Goal: Information Seeking & Learning: Learn about a topic

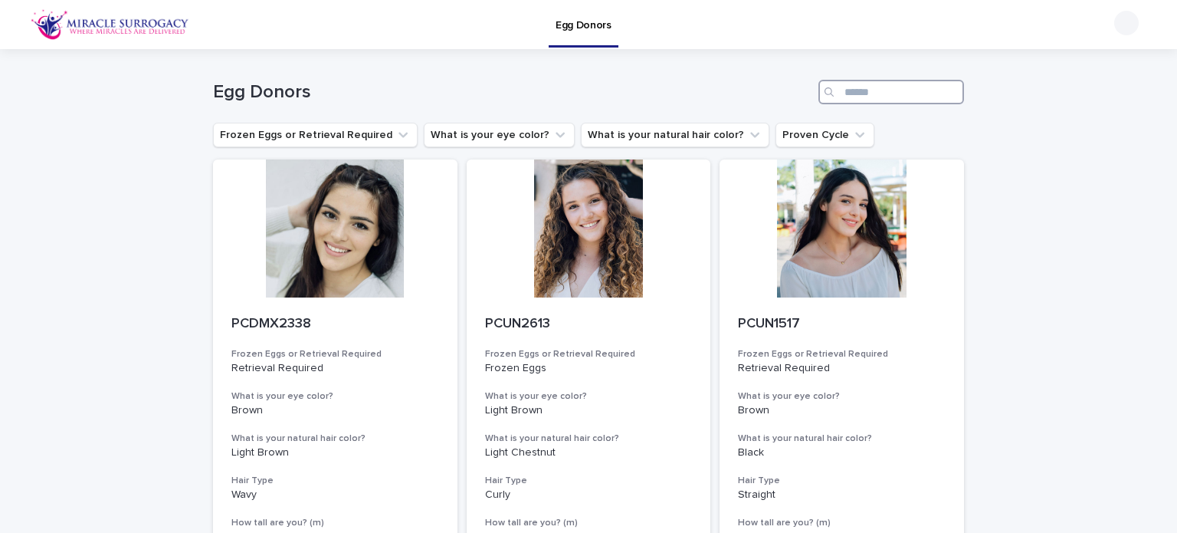
click at [852, 98] on input "Search" at bounding box center [891, 92] width 146 height 25
type input "****"
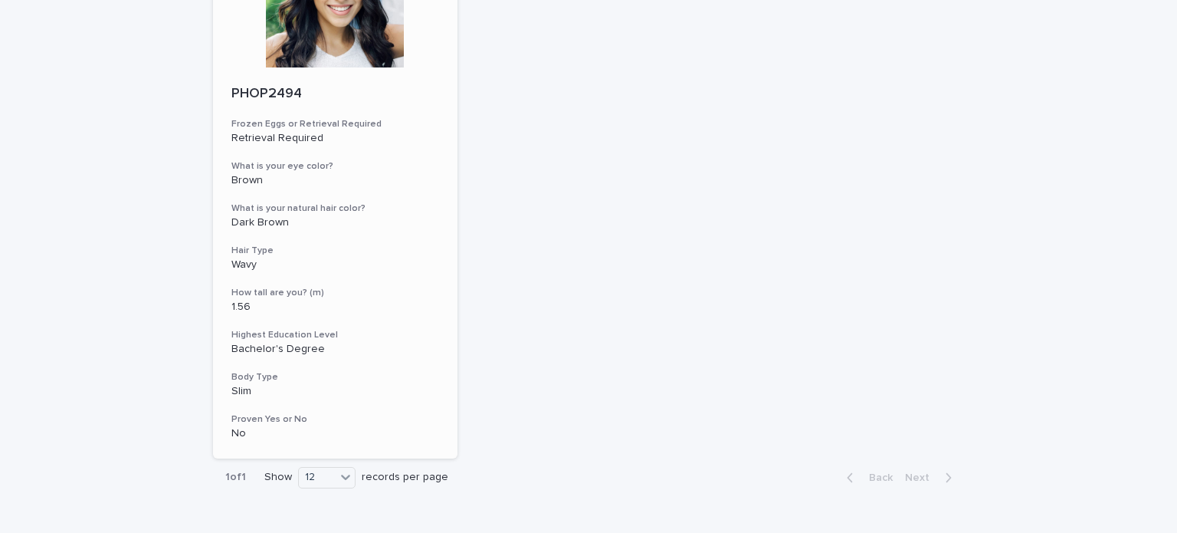
scroll to position [77, 0]
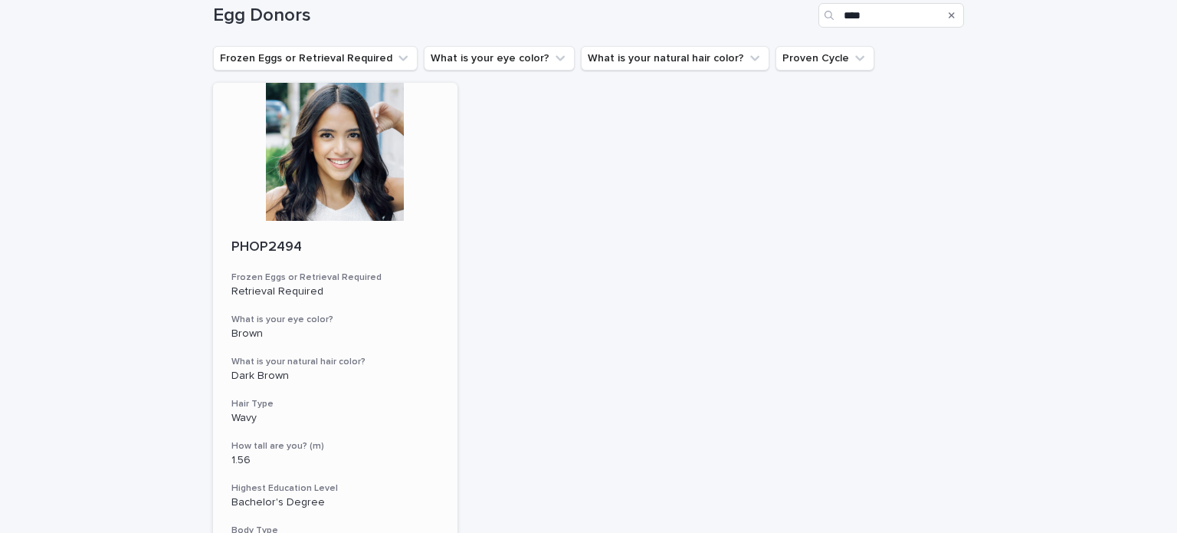
click at [333, 169] on div at bounding box center [335, 152] width 244 height 138
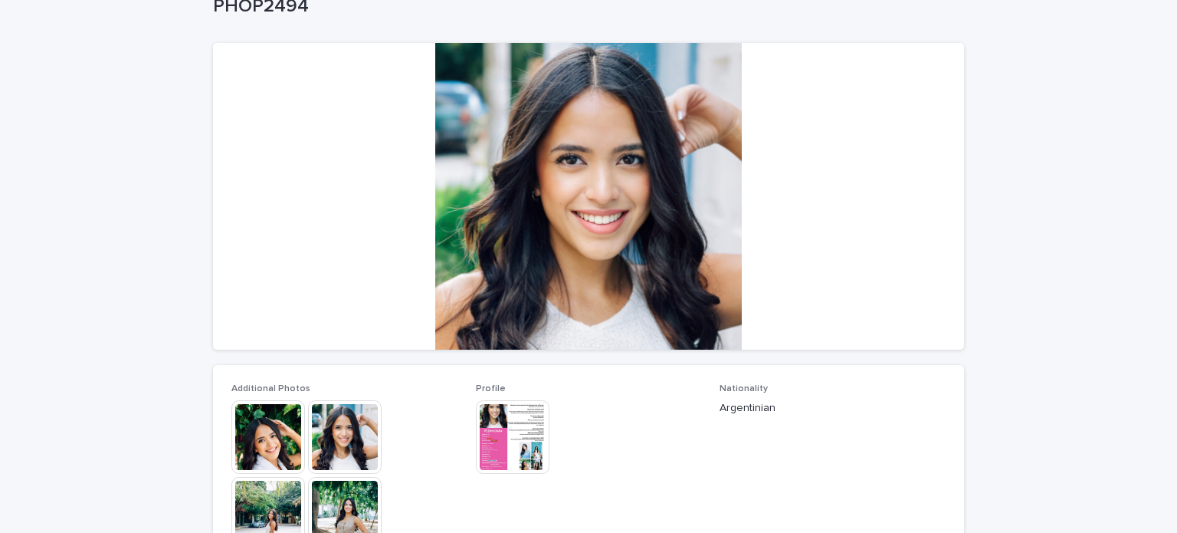
scroll to position [230, 0]
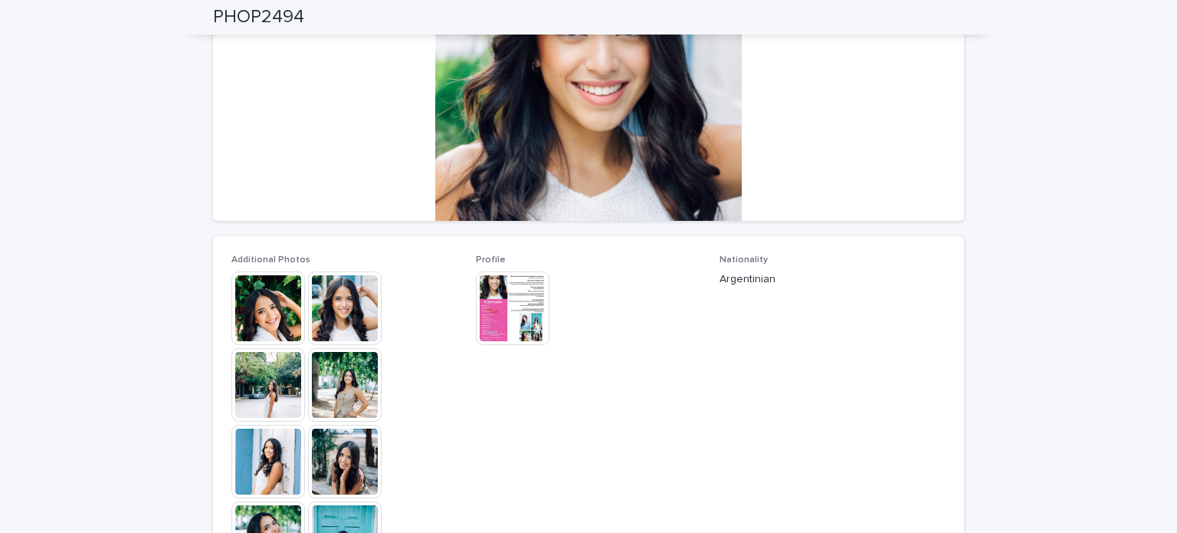
click at [351, 380] on img at bounding box center [345, 385] width 74 height 74
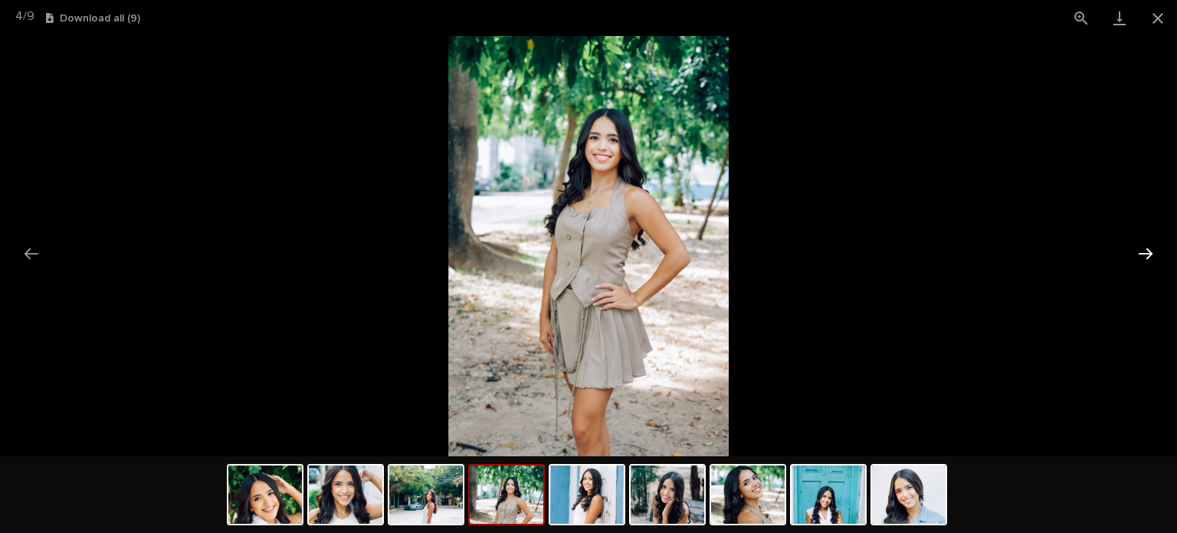
click at [1143, 254] on button "Next slide" at bounding box center [1146, 253] width 32 height 30
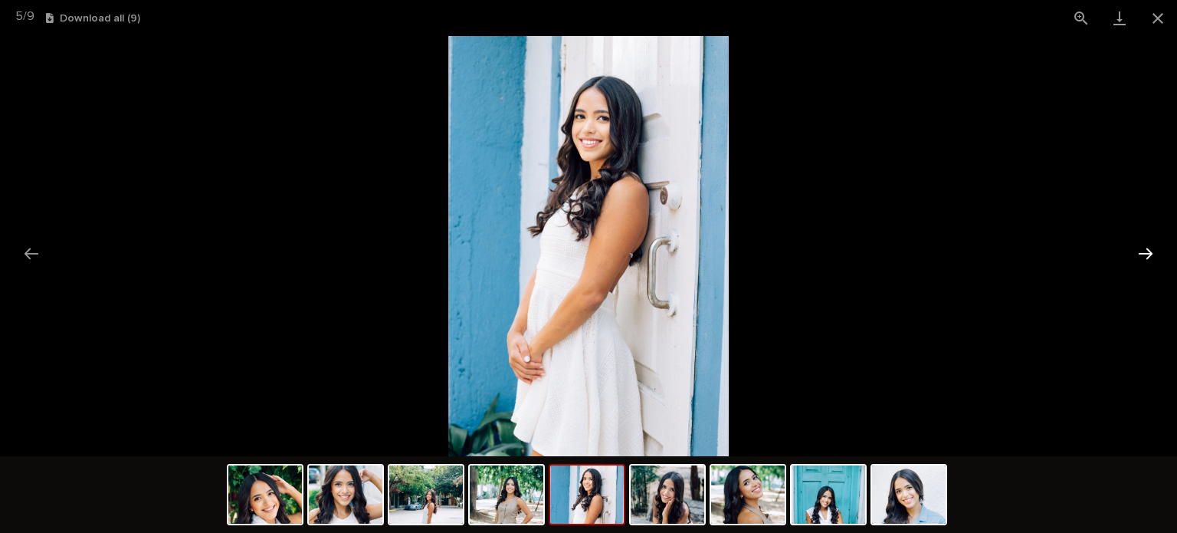
click at [1143, 254] on button "Next slide" at bounding box center [1146, 253] width 32 height 30
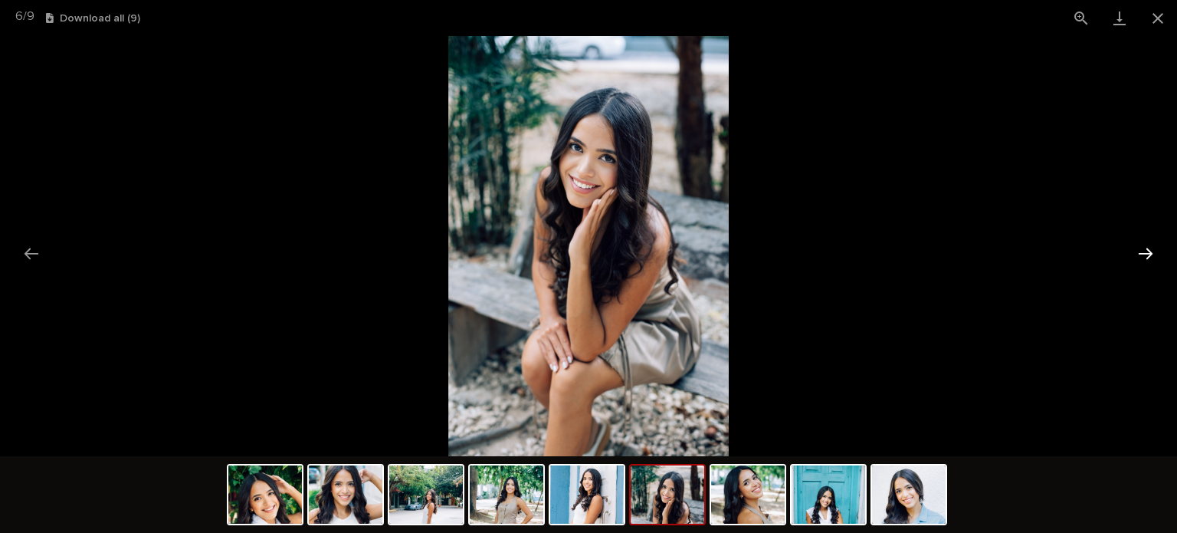
click at [1143, 254] on button "Next slide" at bounding box center [1146, 253] width 32 height 30
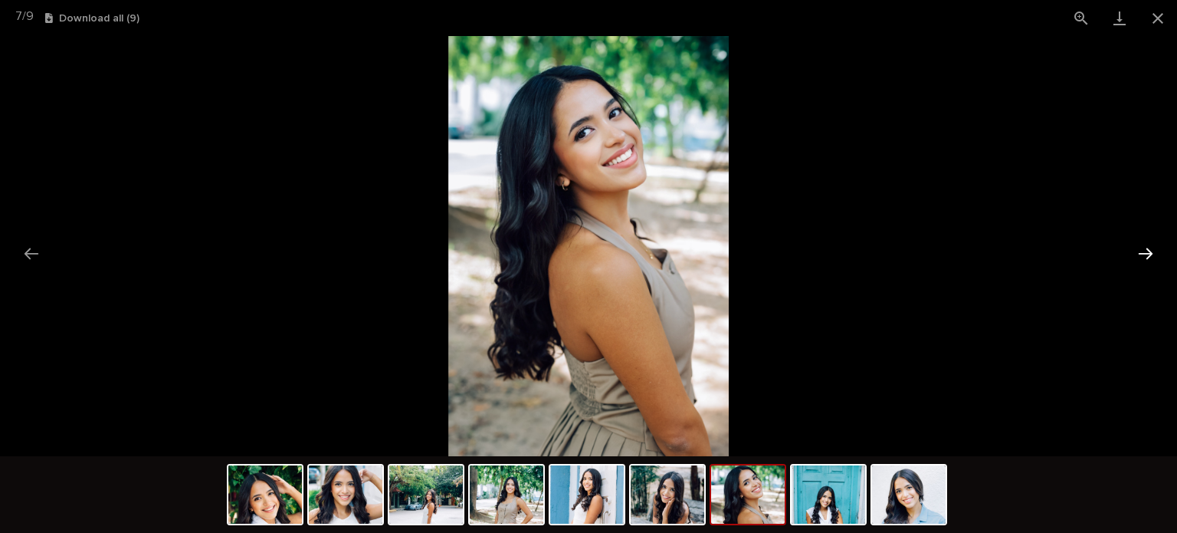
click at [1143, 254] on button "Next slide" at bounding box center [1146, 253] width 32 height 30
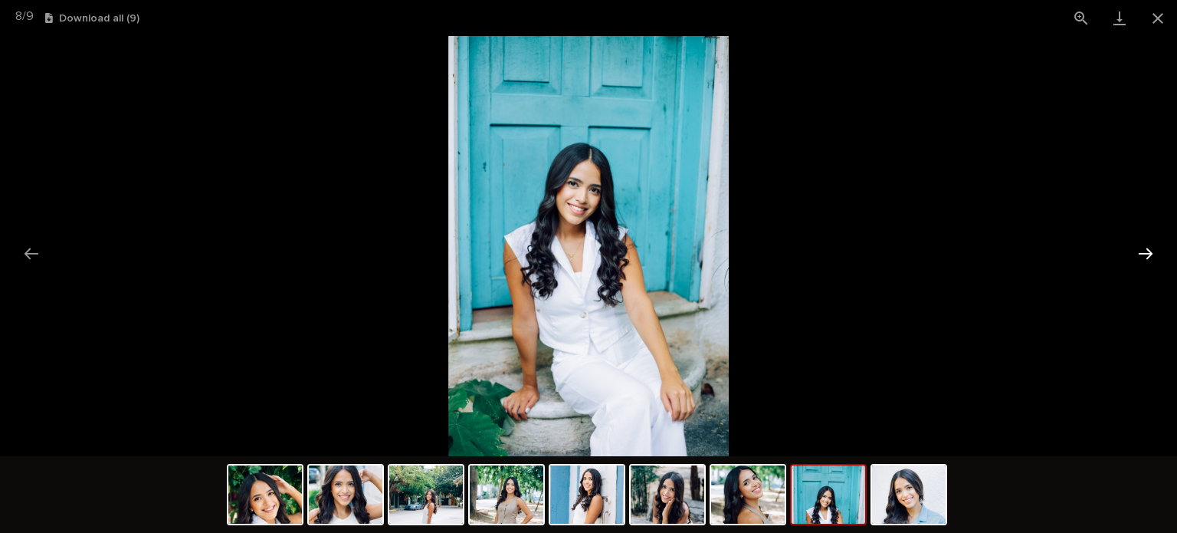
click at [1143, 254] on button "Next slide" at bounding box center [1146, 253] width 32 height 30
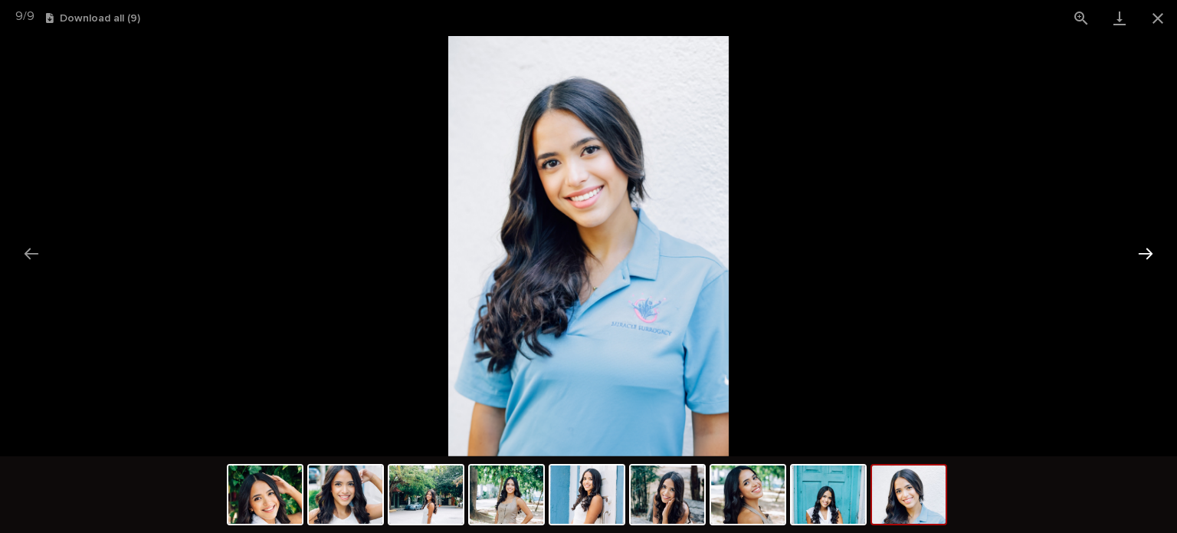
click at [1143, 254] on button "Next slide" at bounding box center [1146, 253] width 32 height 30
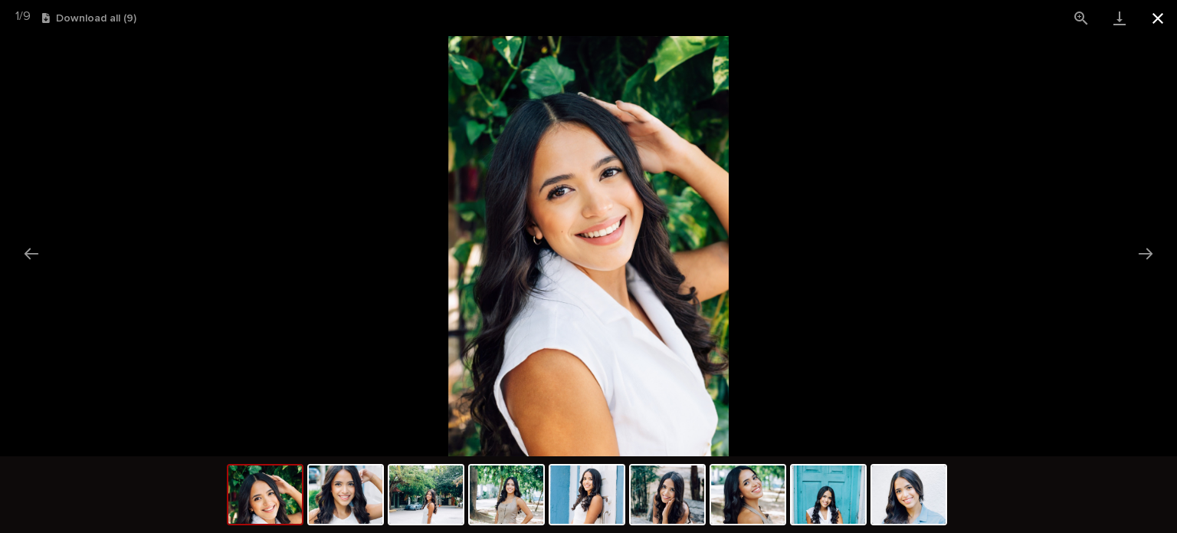
click at [1164, 24] on button "Close gallery" at bounding box center [1158, 18] width 38 height 36
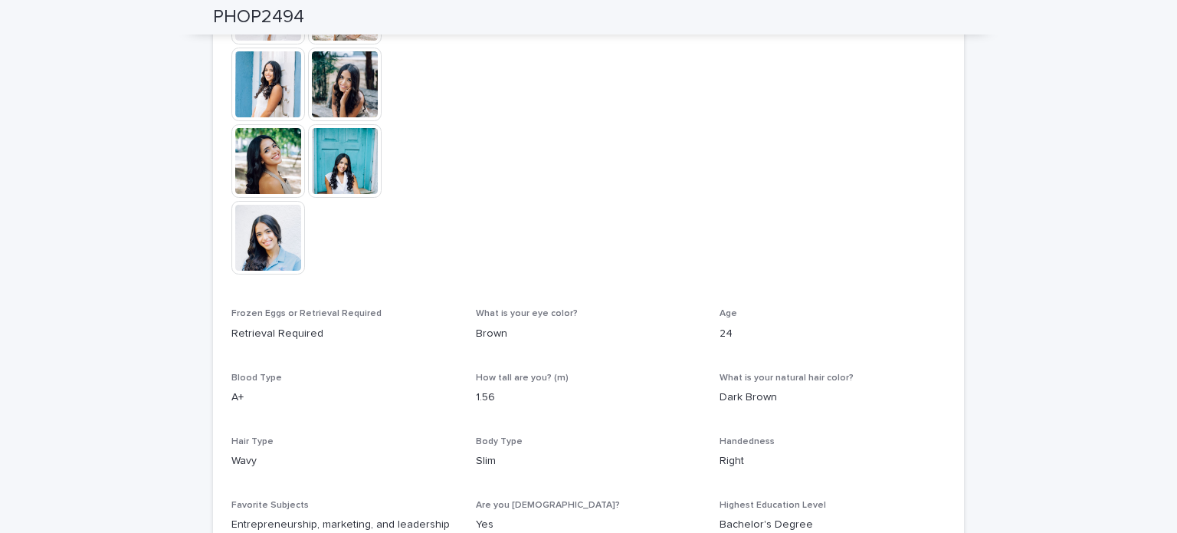
scroll to position [690, 0]
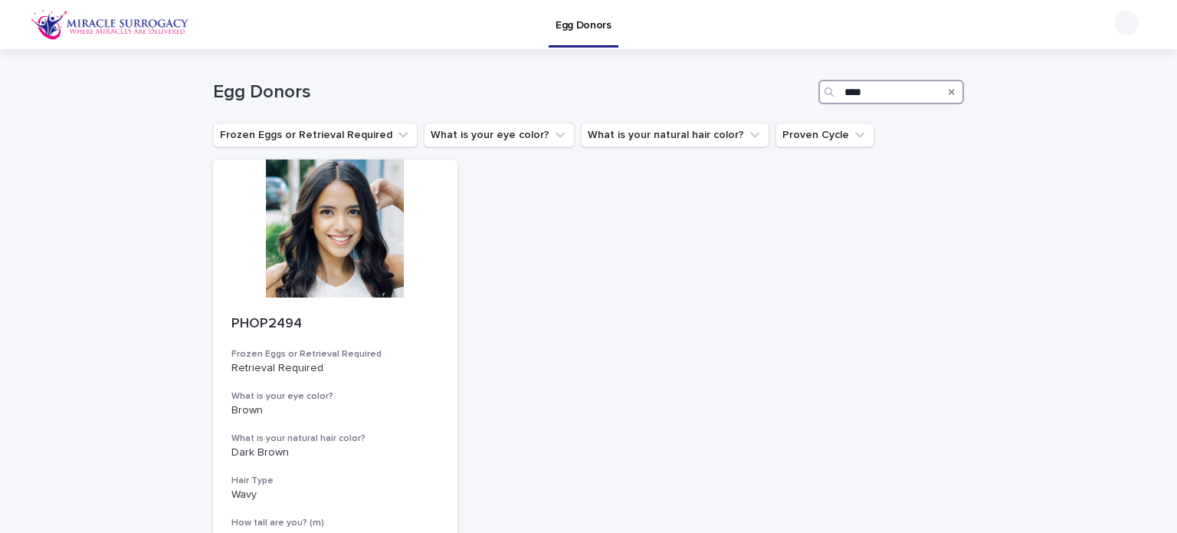
click at [877, 93] on input "****" at bounding box center [891, 92] width 146 height 25
type input "*"
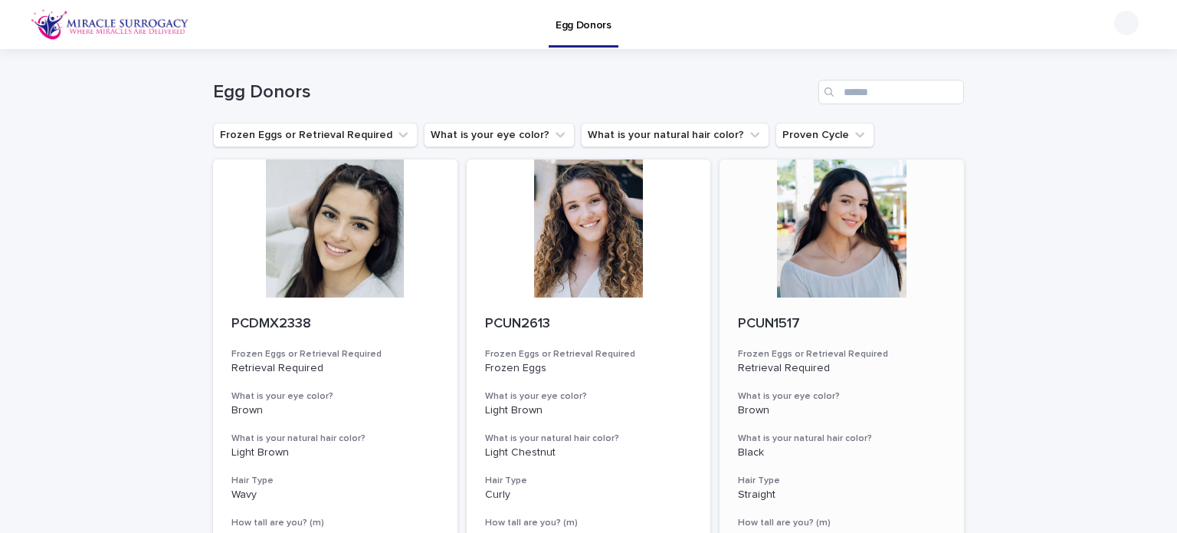
click at [806, 287] on div at bounding box center [842, 228] width 244 height 138
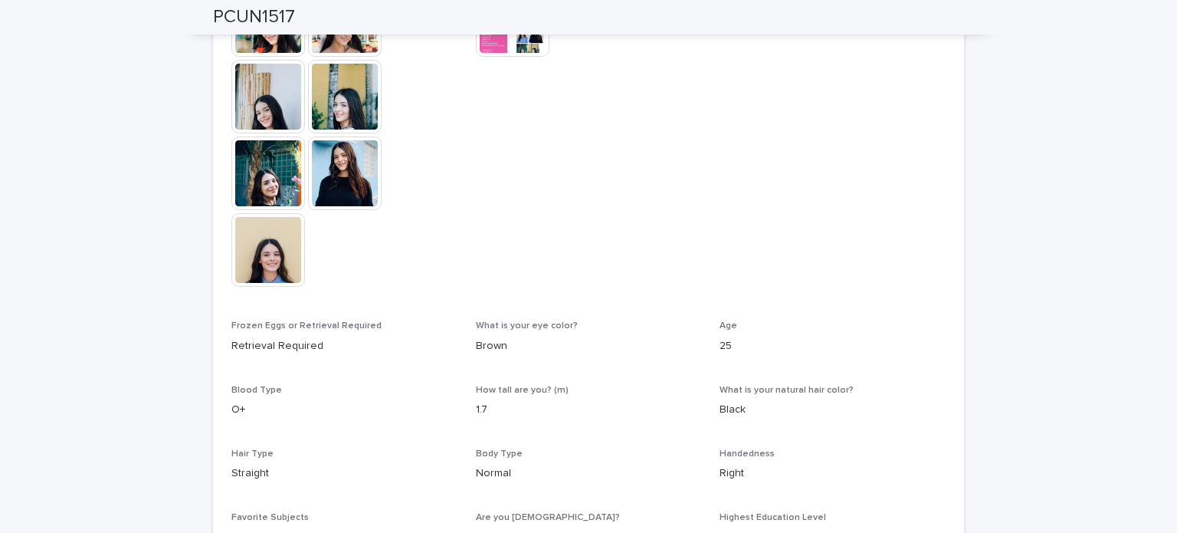
scroll to position [460, 0]
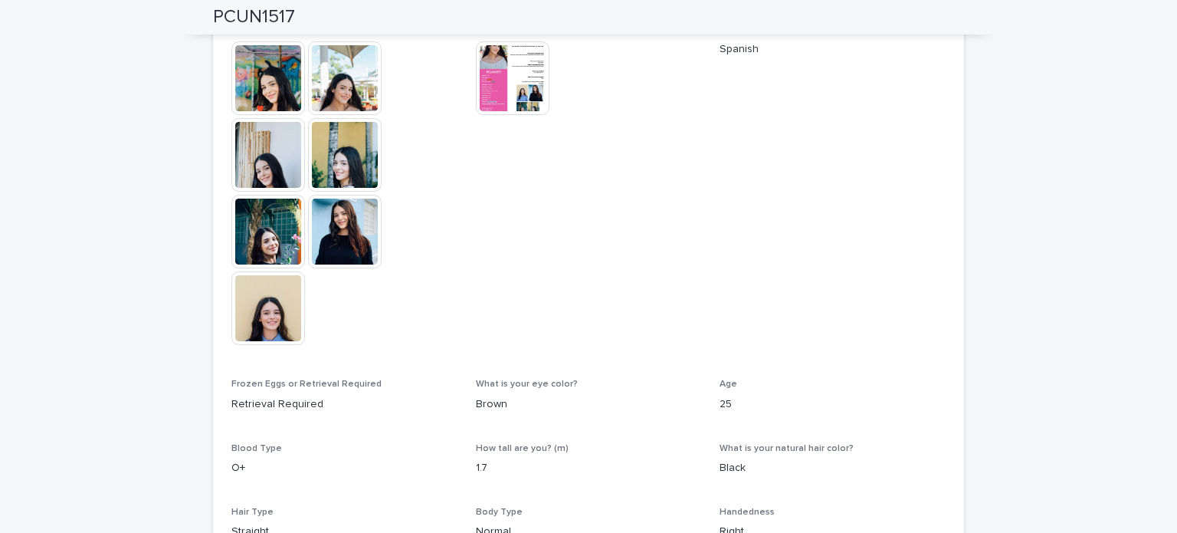
click at [347, 223] on img at bounding box center [345, 232] width 74 height 74
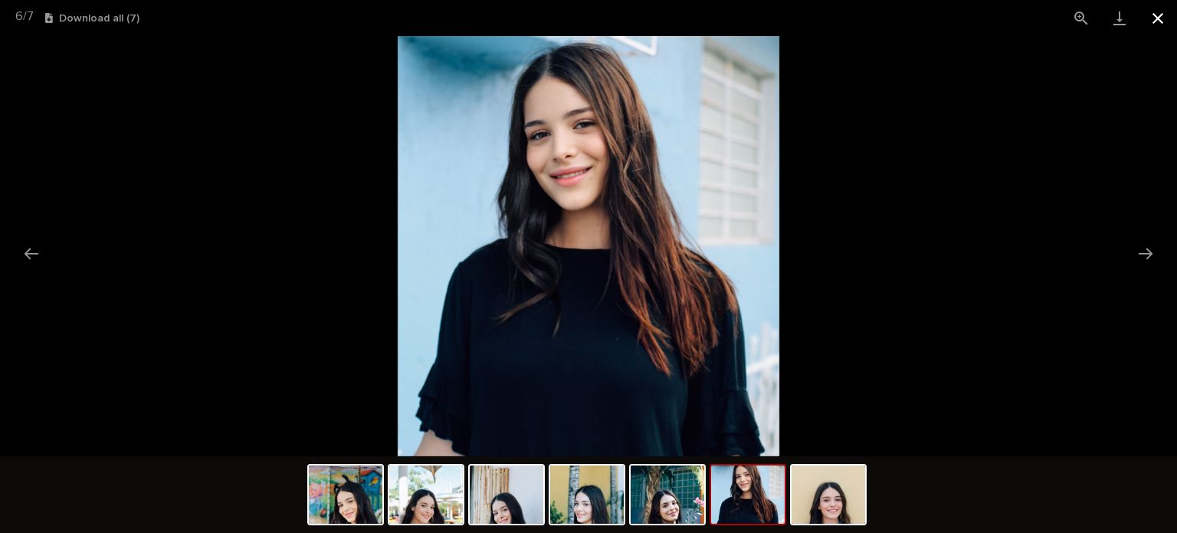
click at [1149, 11] on button "Close gallery" at bounding box center [1158, 18] width 38 height 36
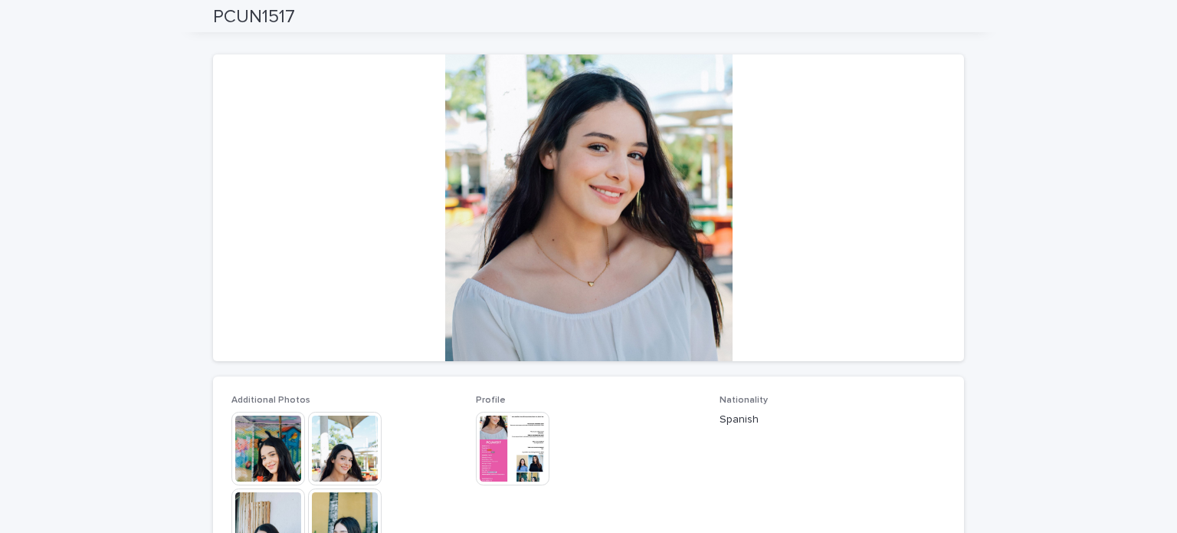
scroll to position [0, 0]
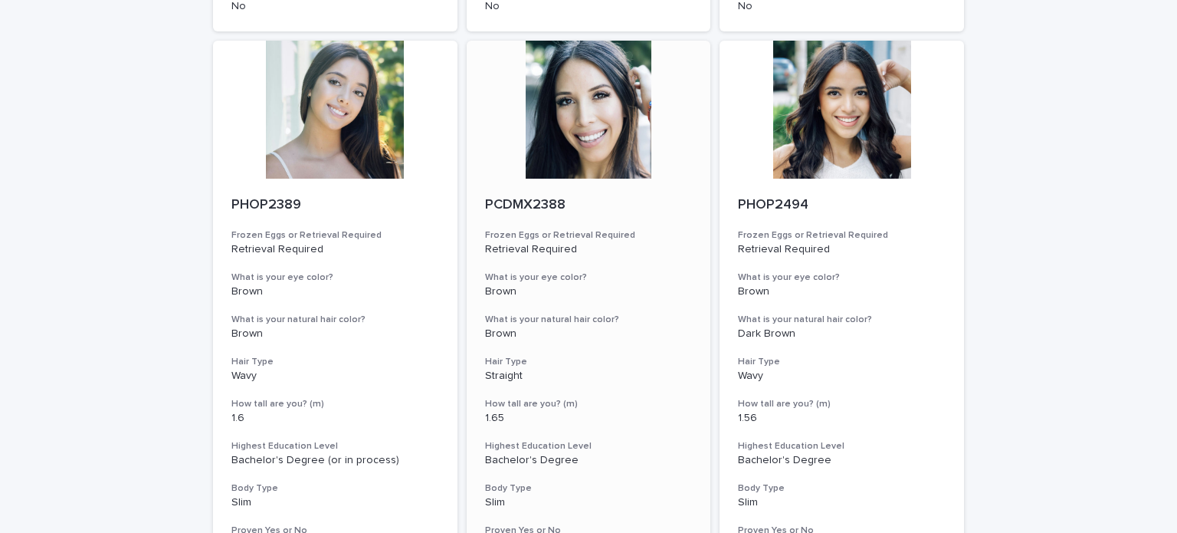
scroll to position [1073, 0]
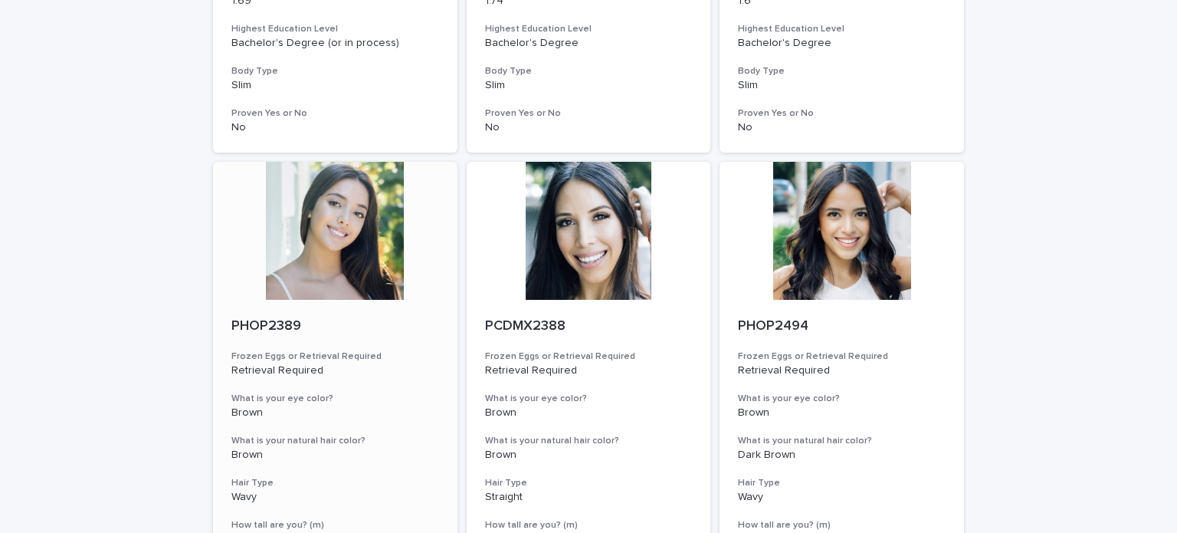
click at [362, 221] on div at bounding box center [335, 231] width 244 height 138
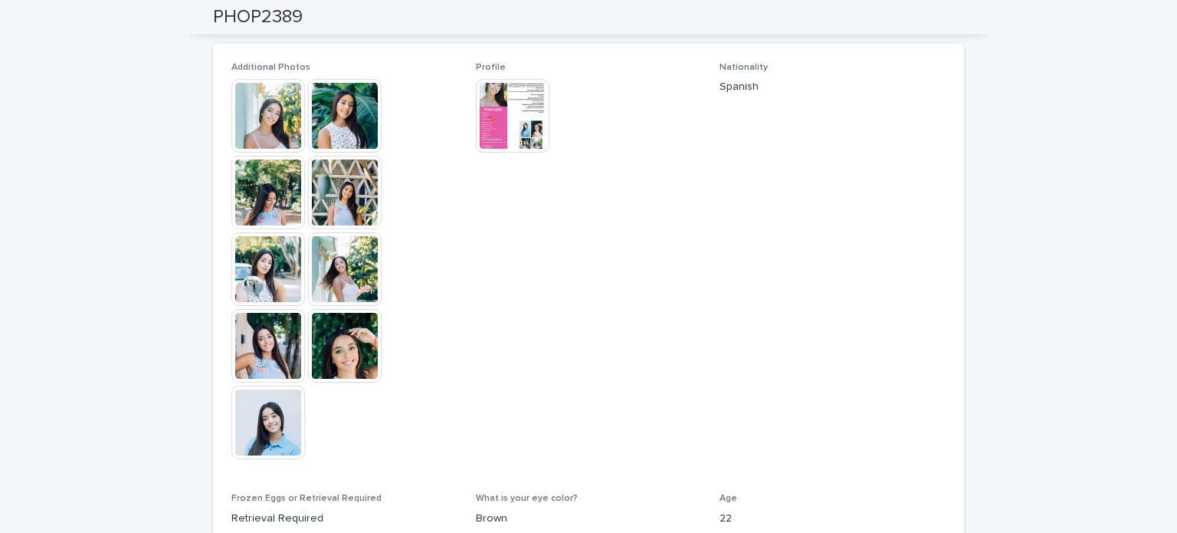
scroll to position [536, 0]
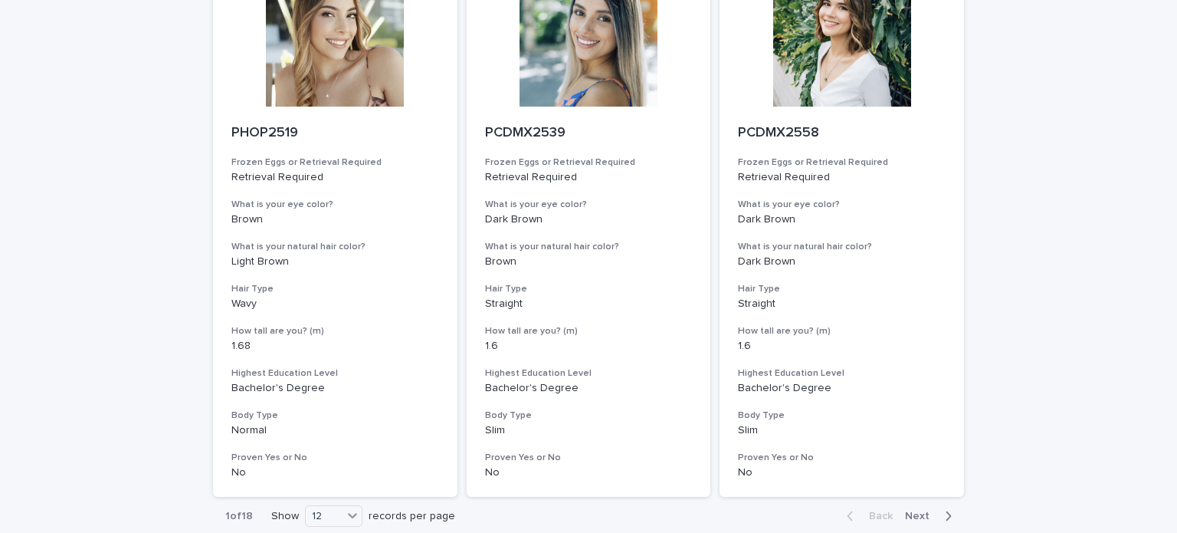
scroll to position [1926, 0]
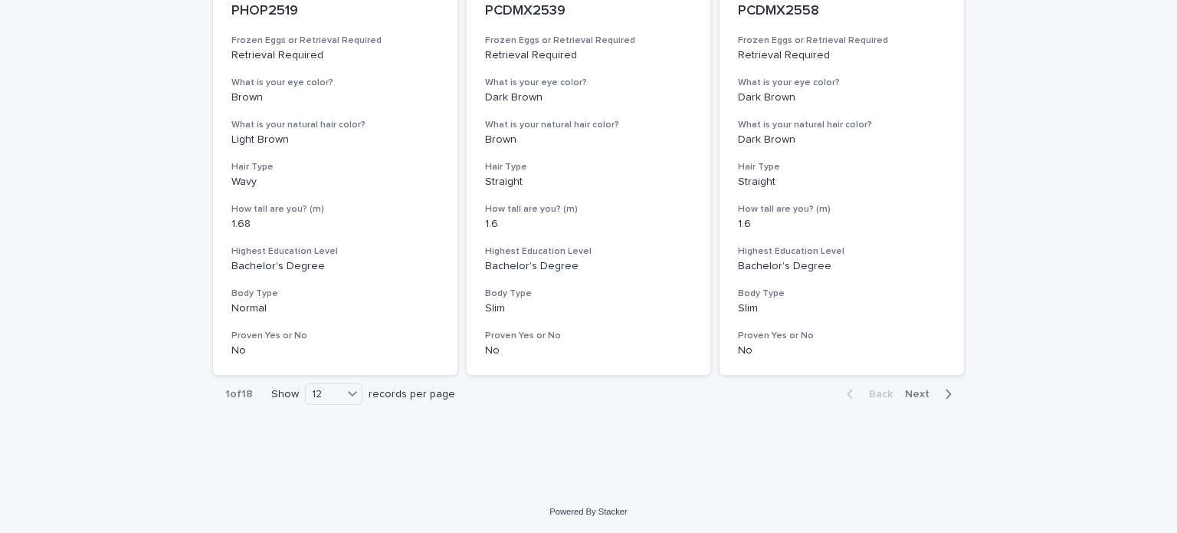
click at [919, 392] on span "Next" at bounding box center [922, 394] width 34 height 11
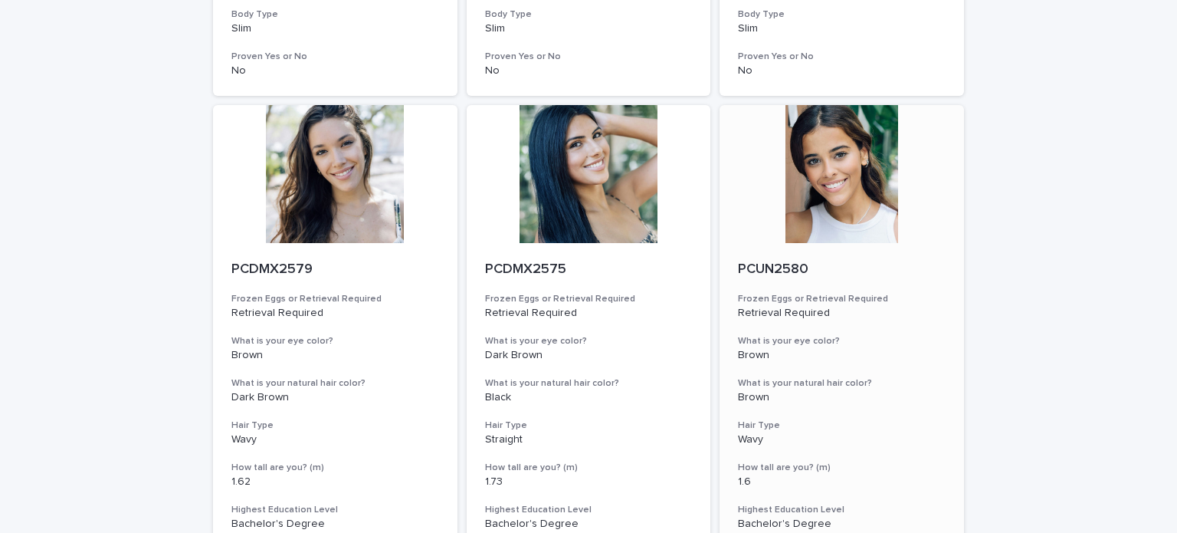
scroll to position [470, 0]
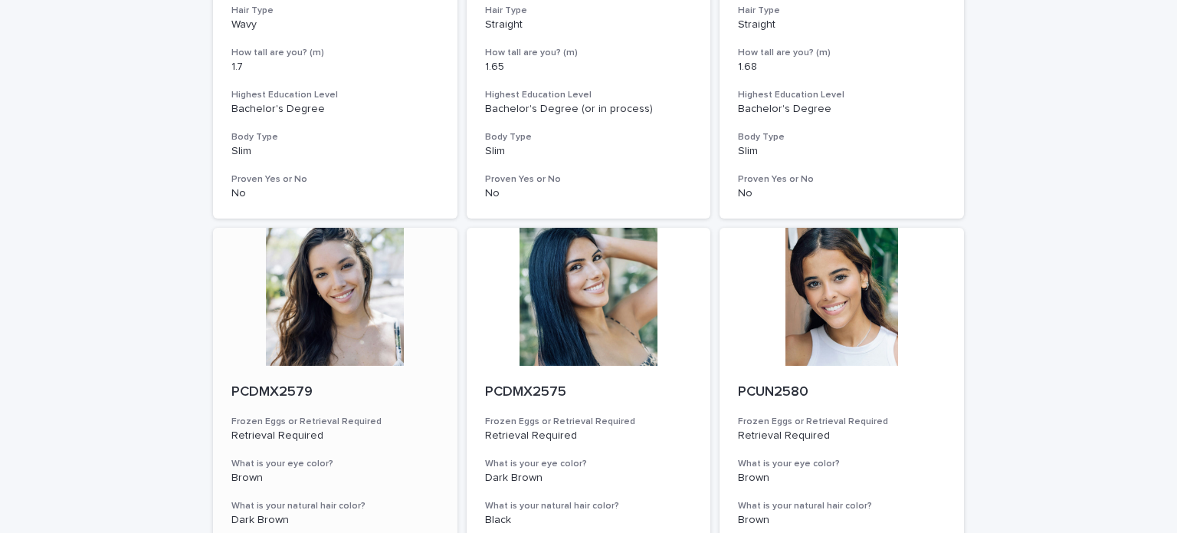
click at [300, 300] on div at bounding box center [335, 297] width 244 height 138
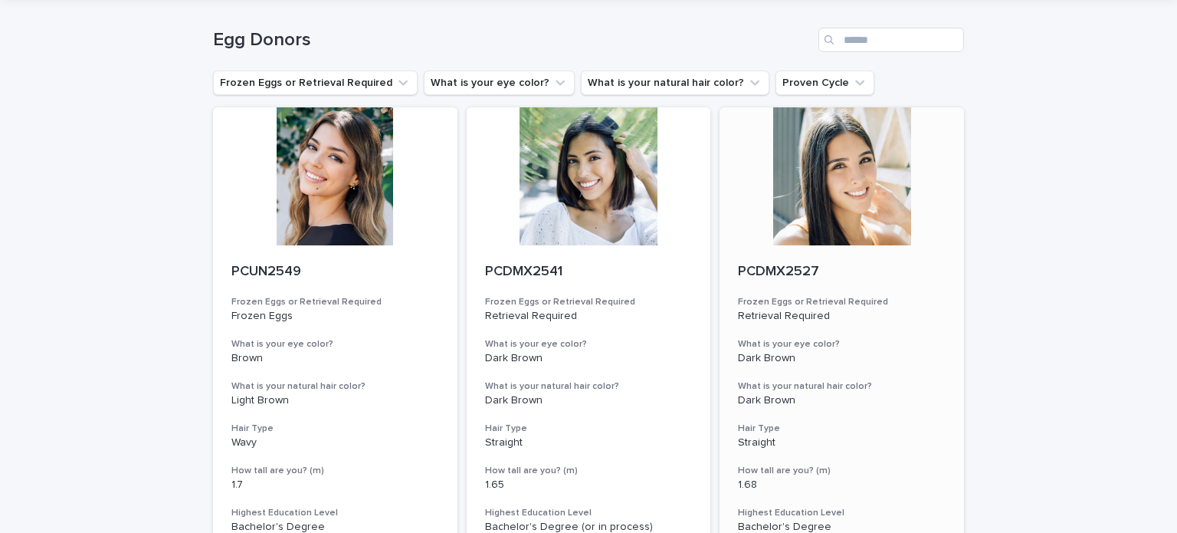
scroll to position [77, 0]
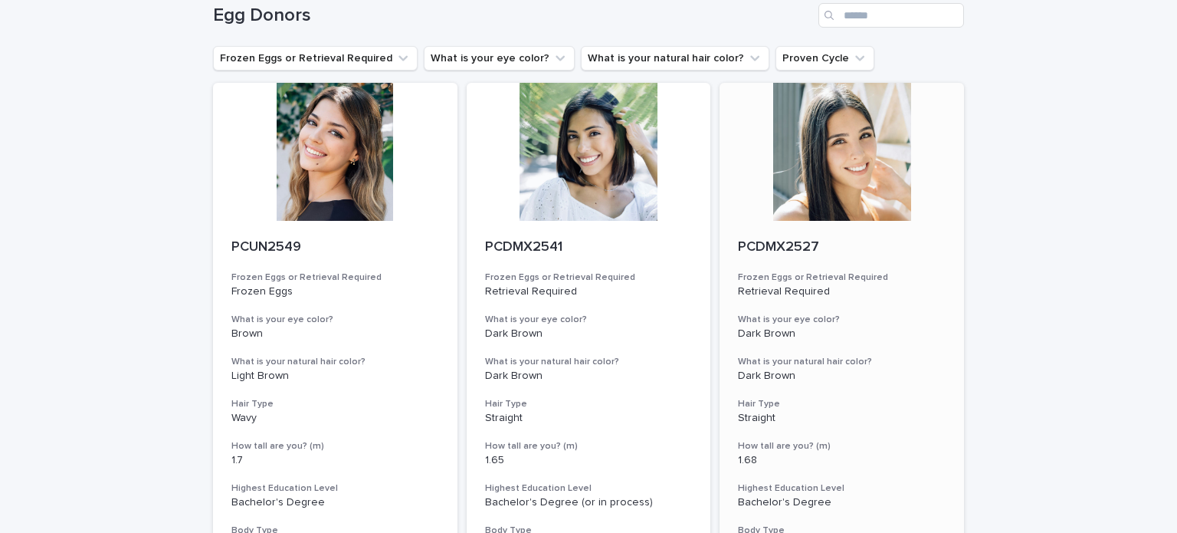
click at [812, 191] on div at bounding box center [842, 152] width 244 height 138
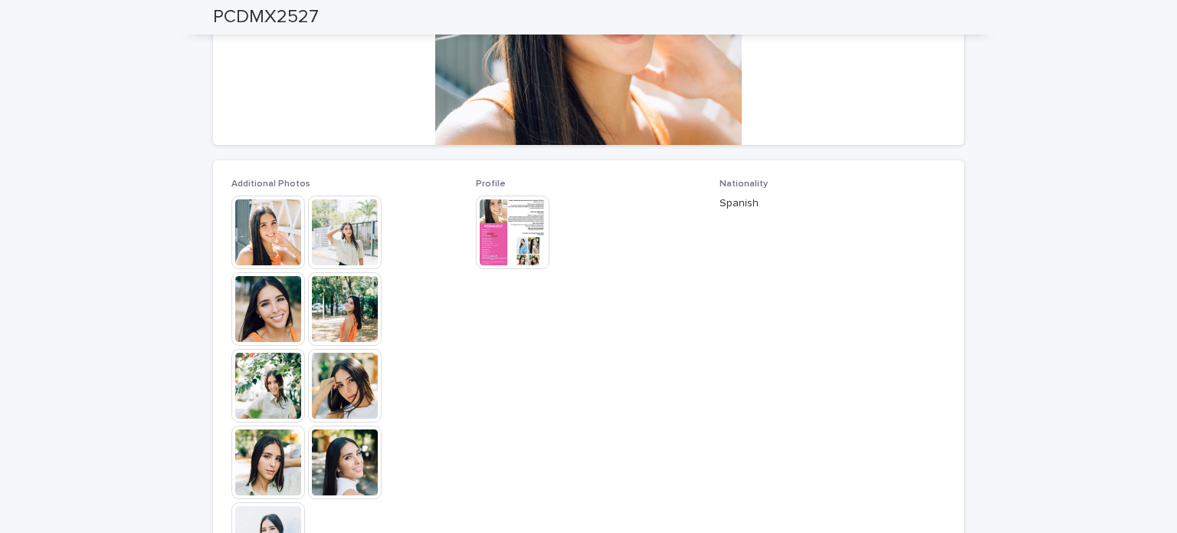
scroll to position [460, 0]
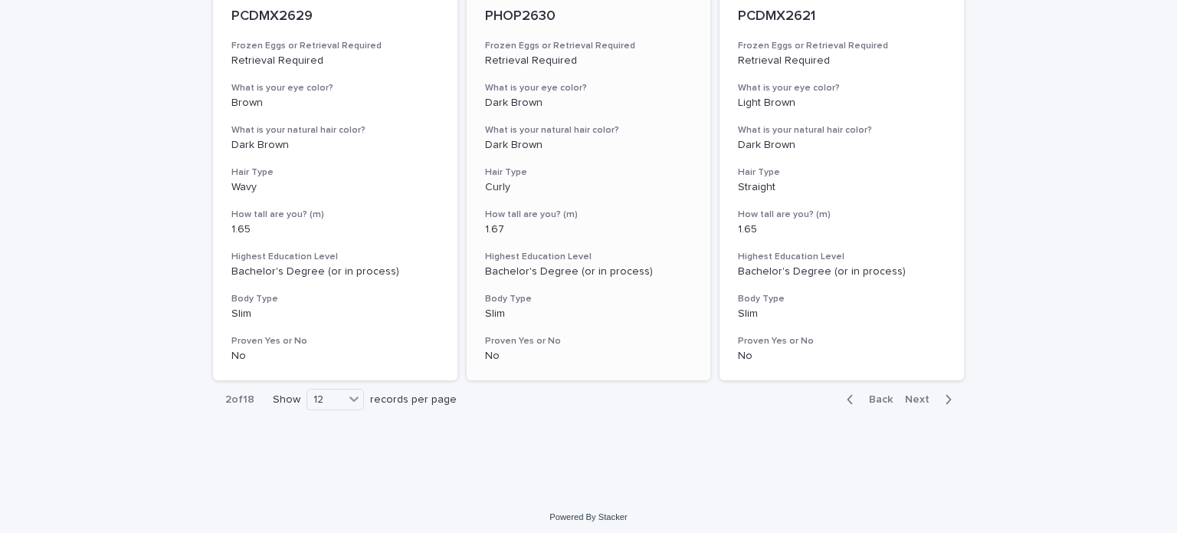
scroll to position [1926, 0]
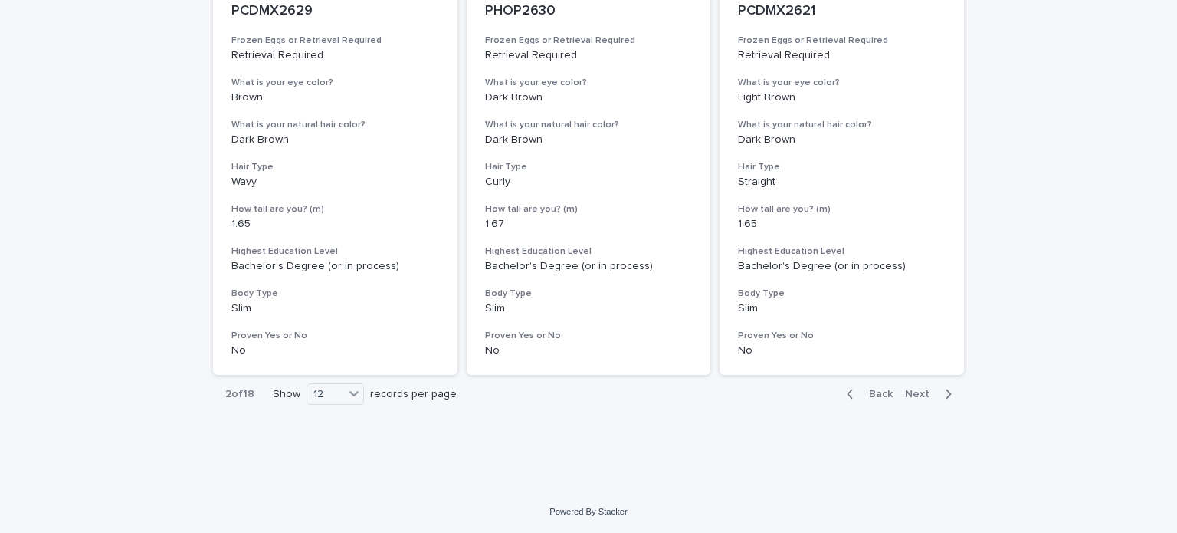
click at [917, 398] on button "Next" at bounding box center [931, 394] width 65 height 14
click at [912, 394] on span "Next" at bounding box center [922, 394] width 34 height 11
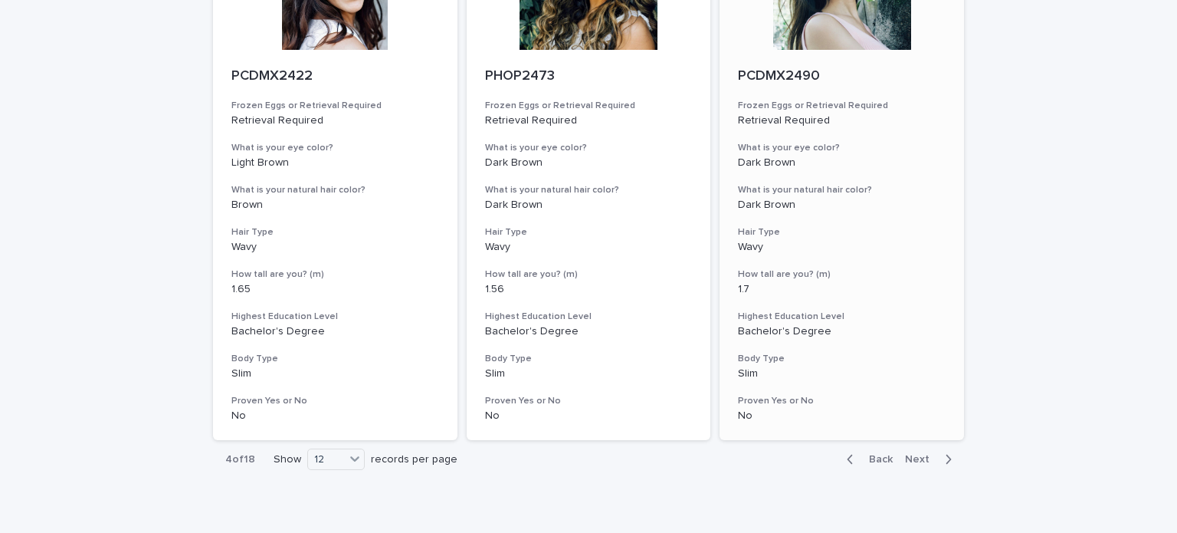
scroll to position [1926, 0]
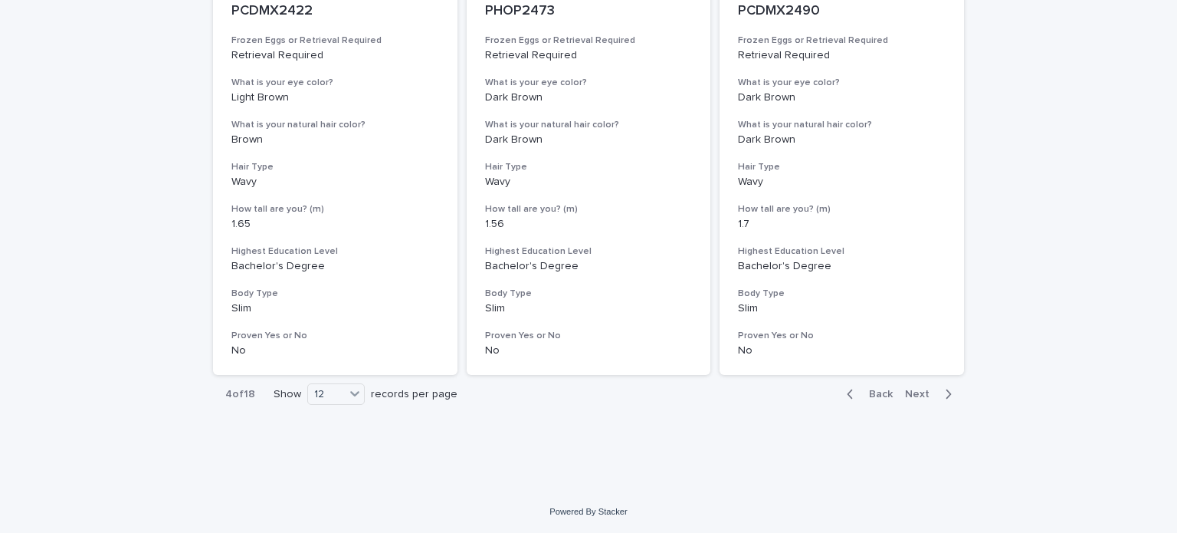
click at [871, 398] on button "Back" at bounding box center [867, 394] width 64 height 14
click at [879, 387] on button "Back" at bounding box center [867, 394] width 64 height 14
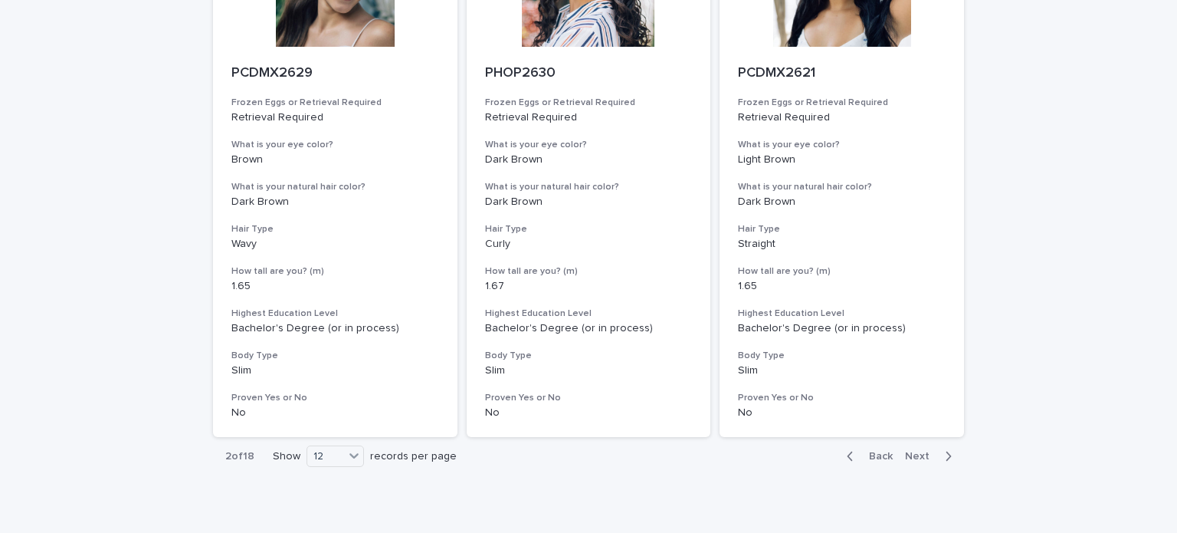
scroll to position [1926, 0]
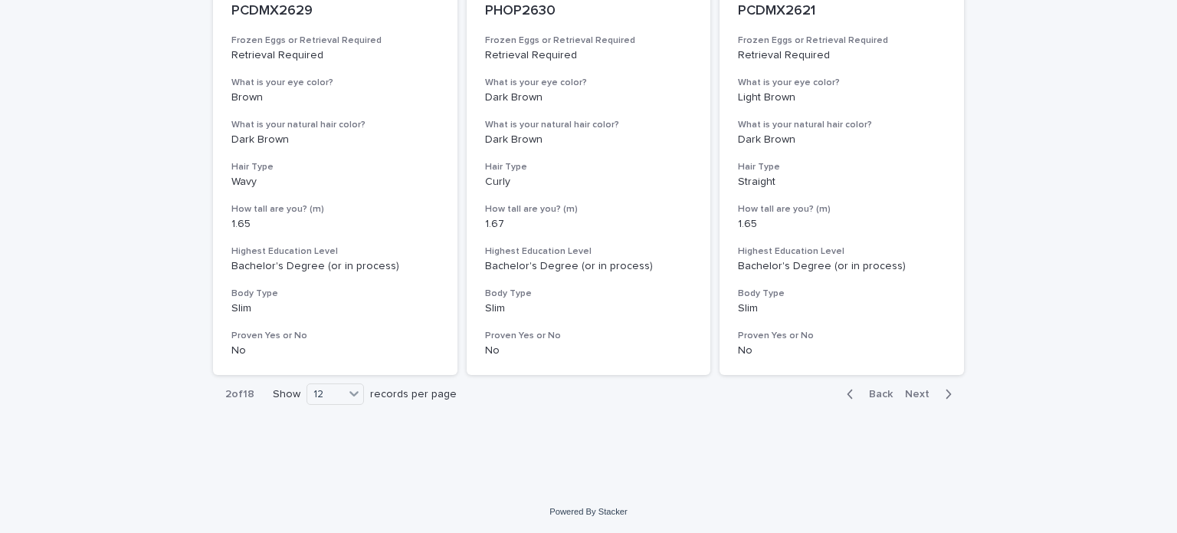
click at [899, 392] on button "Next" at bounding box center [931, 394] width 65 height 14
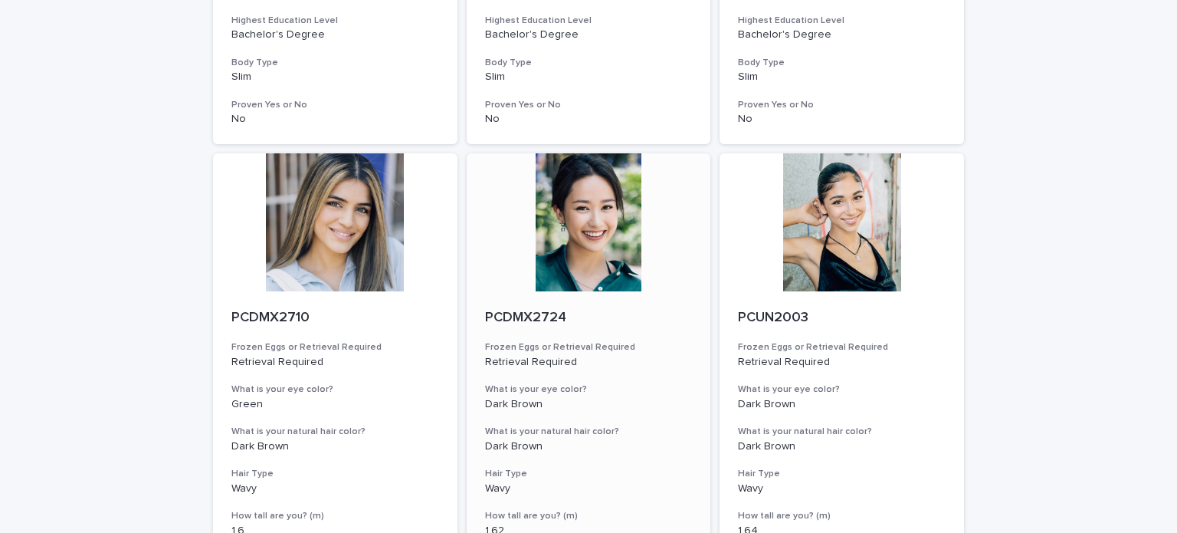
click at [613, 267] on div at bounding box center [589, 222] width 244 height 138
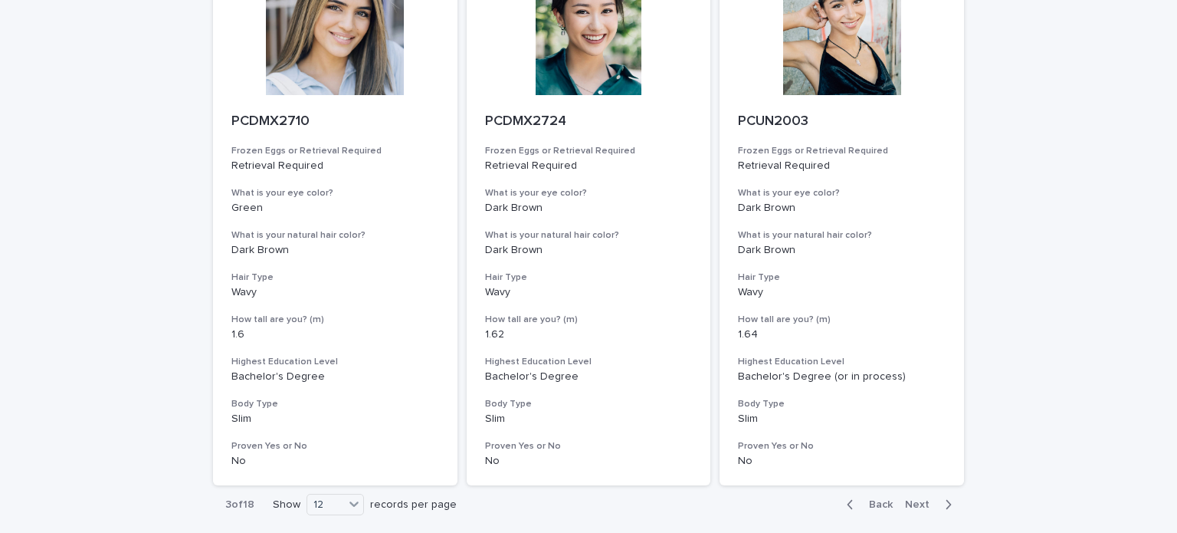
scroll to position [1926, 0]
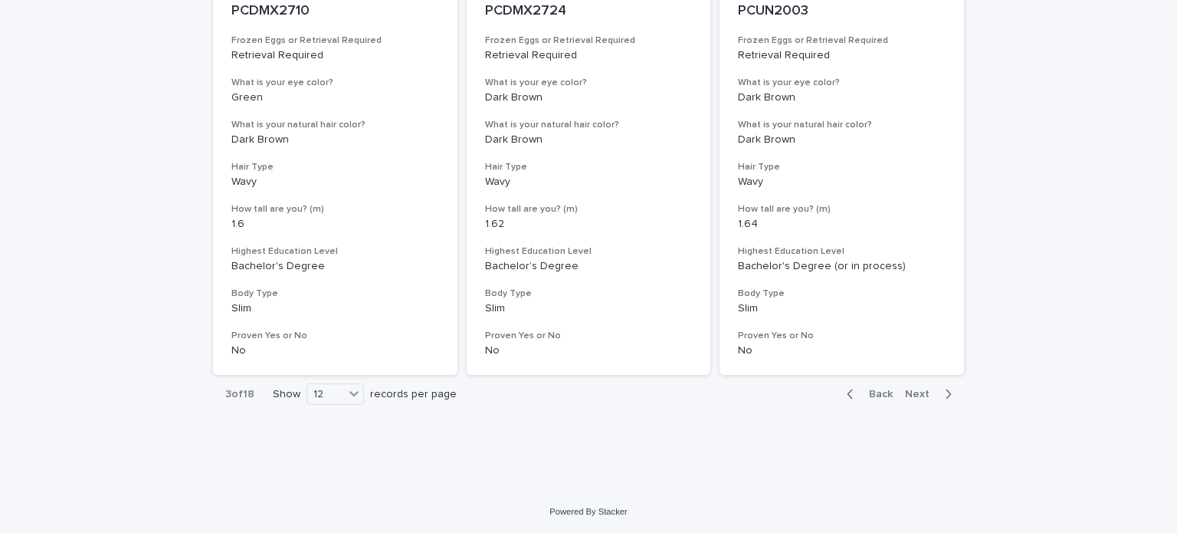
click at [911, 392] on span "Next" at bounding box center [922, 394] width 34 height 11
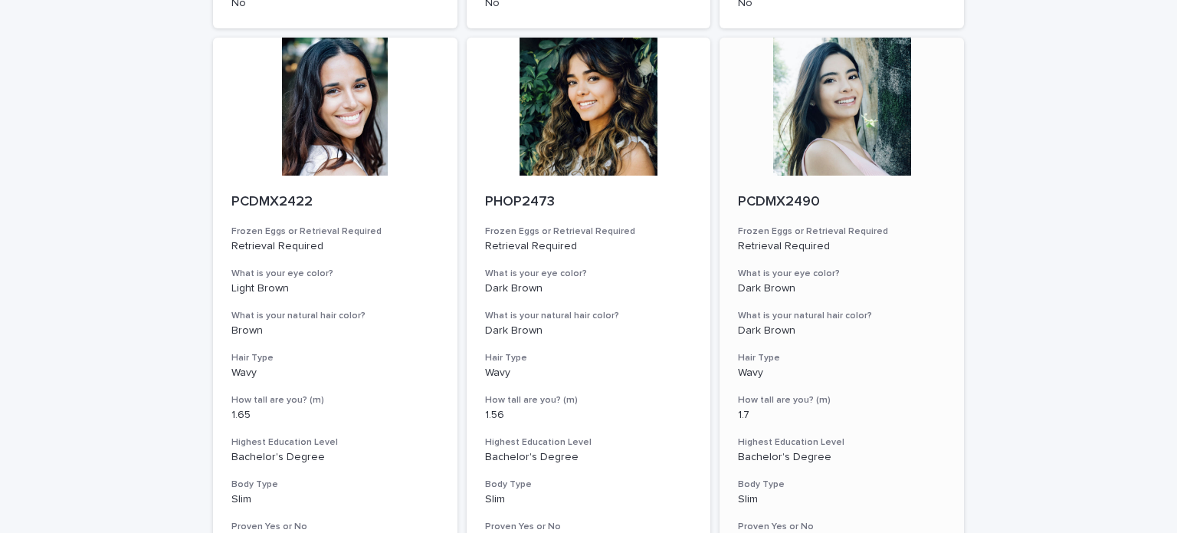
scroll to position [1849, 0]
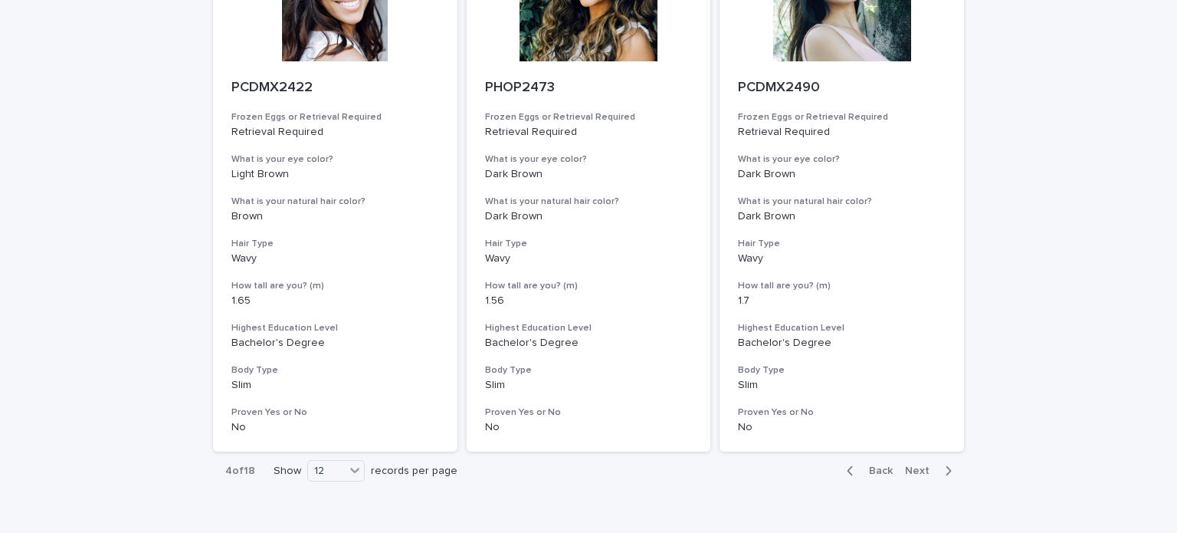
click at [918, 467] on span "Next" at bounding box center [922, 470] width 34 height 11
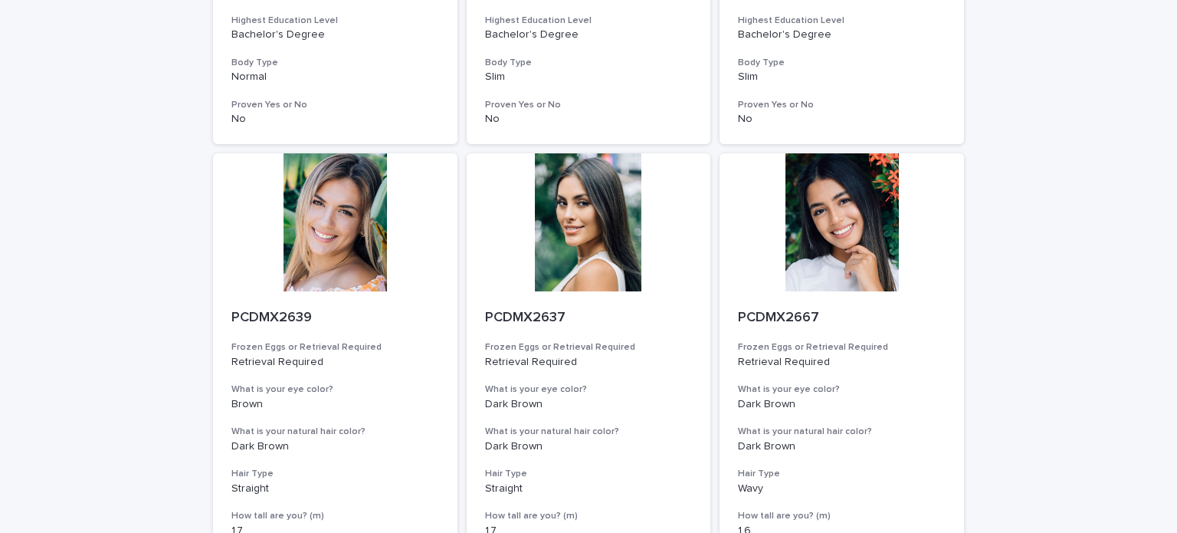
scroll to position [1926, 0]
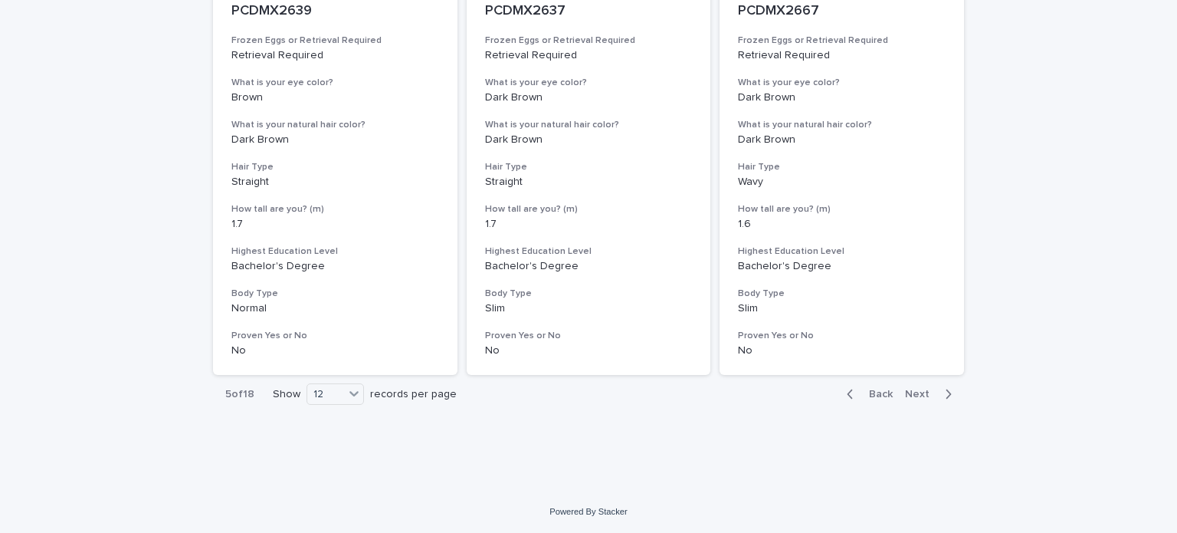
click at [916, 399] on button "Next" at bounding box center [931, 394] width 65 height 14
click at [920, 392] on span "Next" at bounding box center [922, 394] width 34 height 11
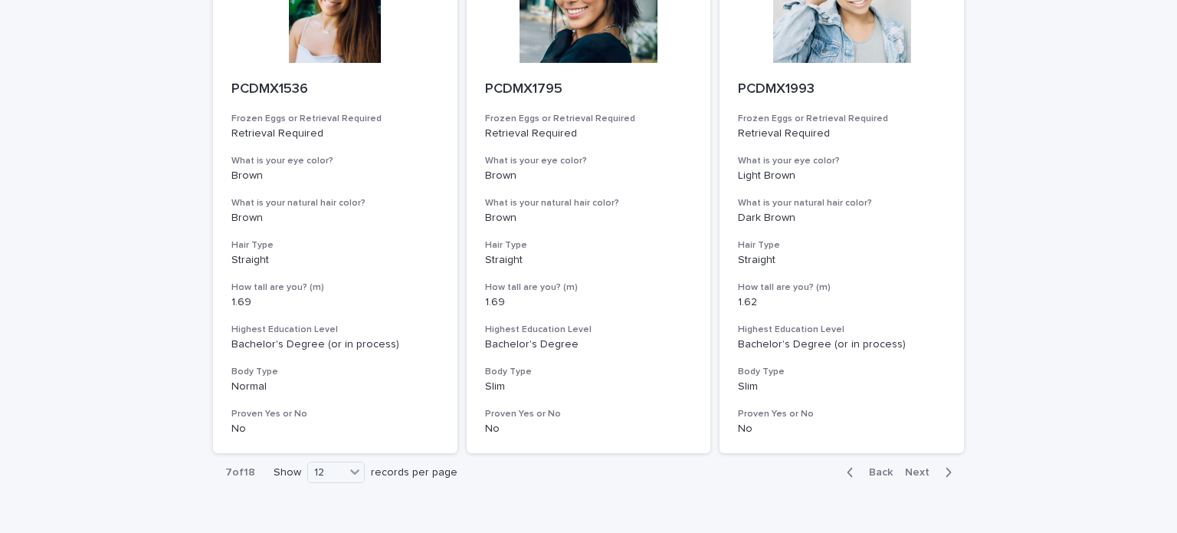
scroll to position [1926, 0]
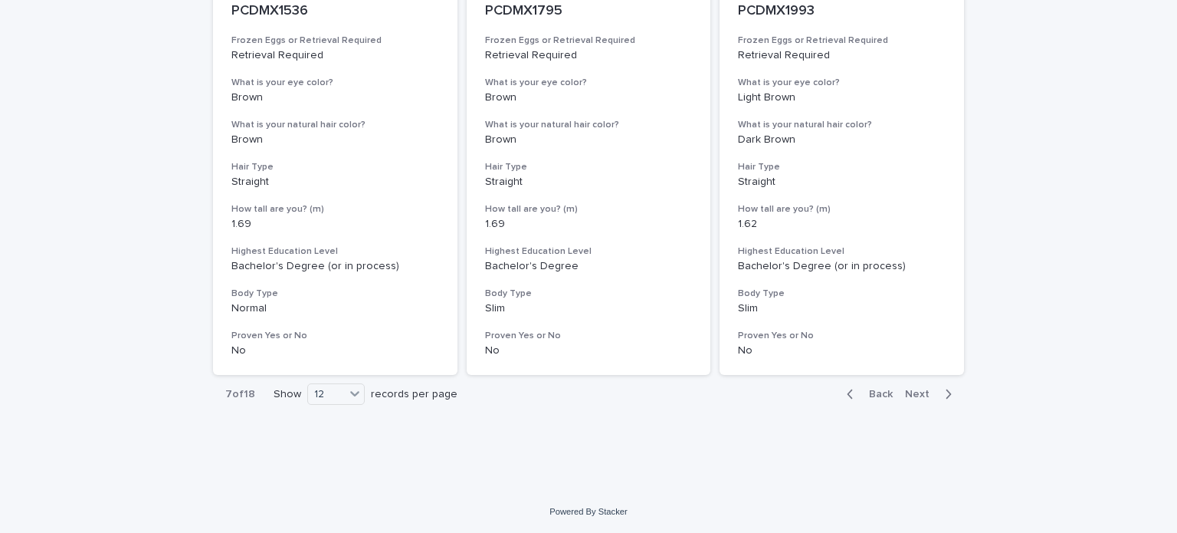
click at [908, 397] on span "Next" at bounding box center [922, 394] width 34 height 11
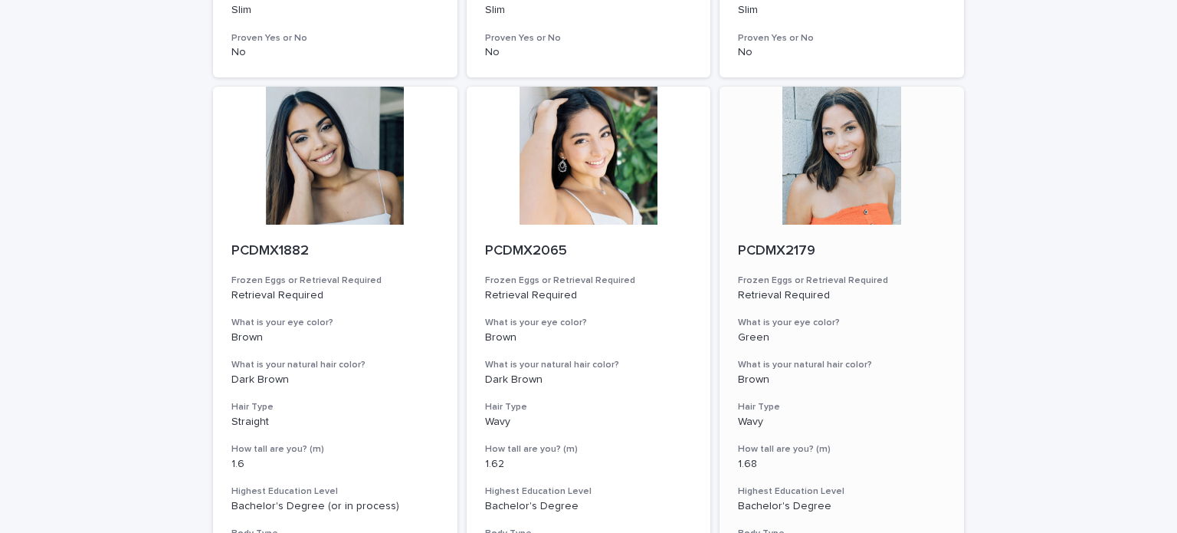
scroll to position [1926, 0]
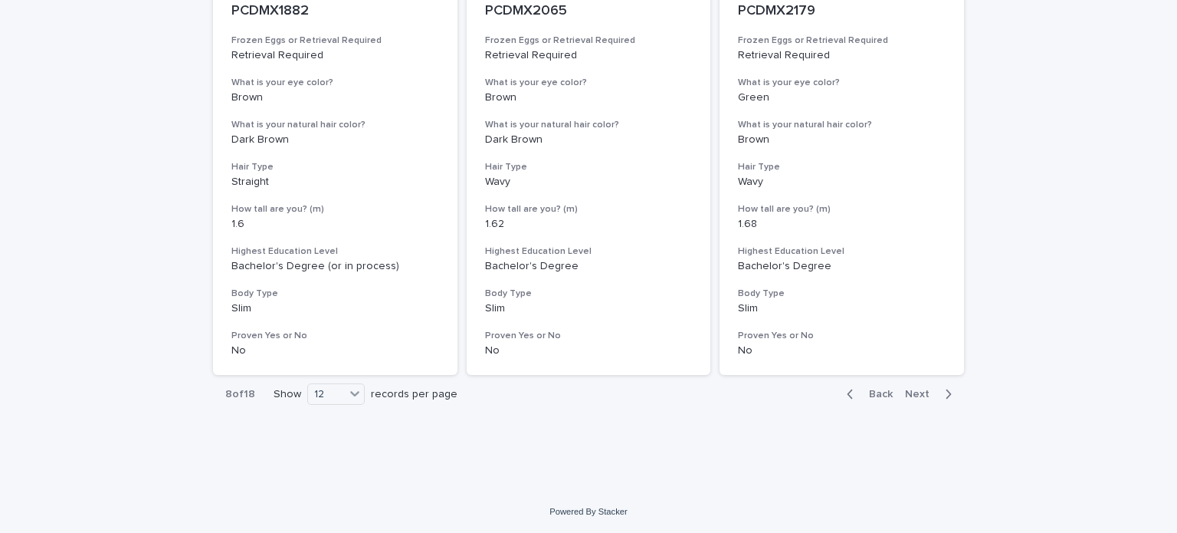
click at [904, 399] on button "Next" at bounding box center [931, 394] width 65 height 14
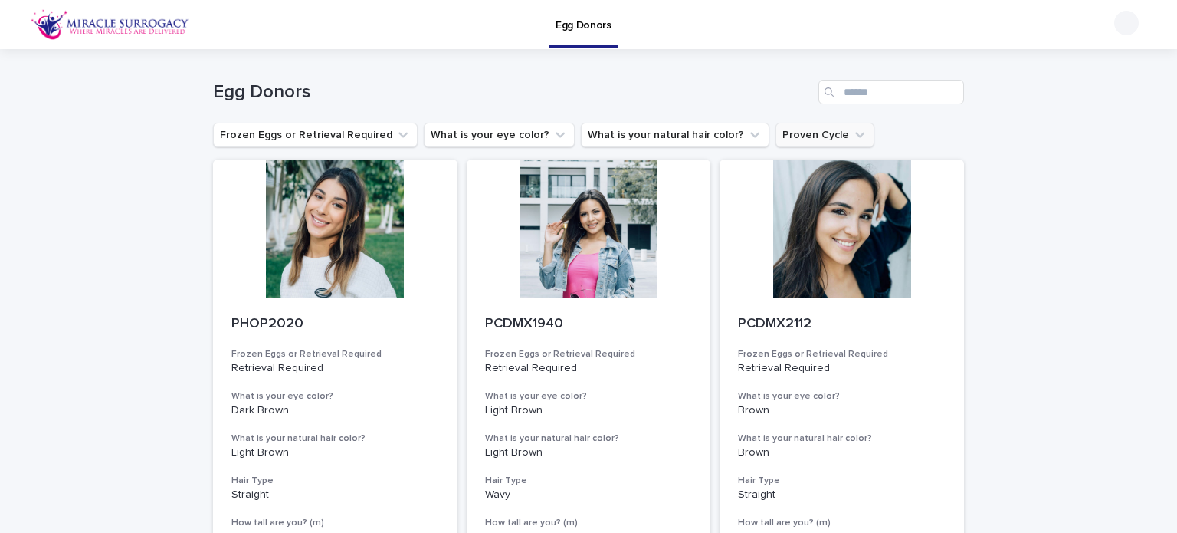
click at [797, 139] on button "Proven Cycle" at bounding box center [825, 135] width 99 height 25
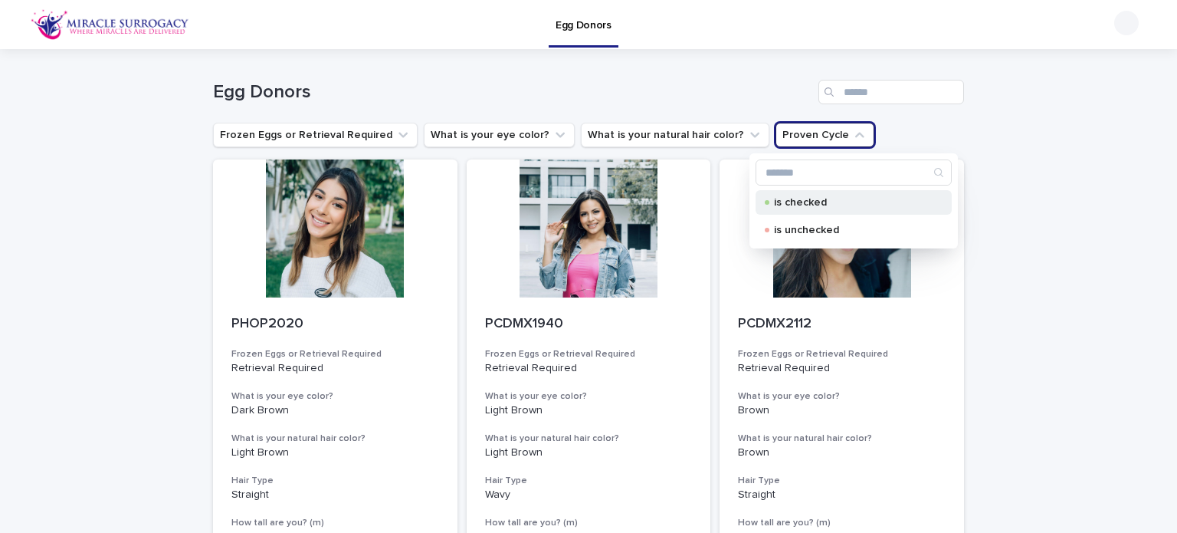
click at [835, 205] on p "is checked" at bounding box center [850, 202] width 153 height 11
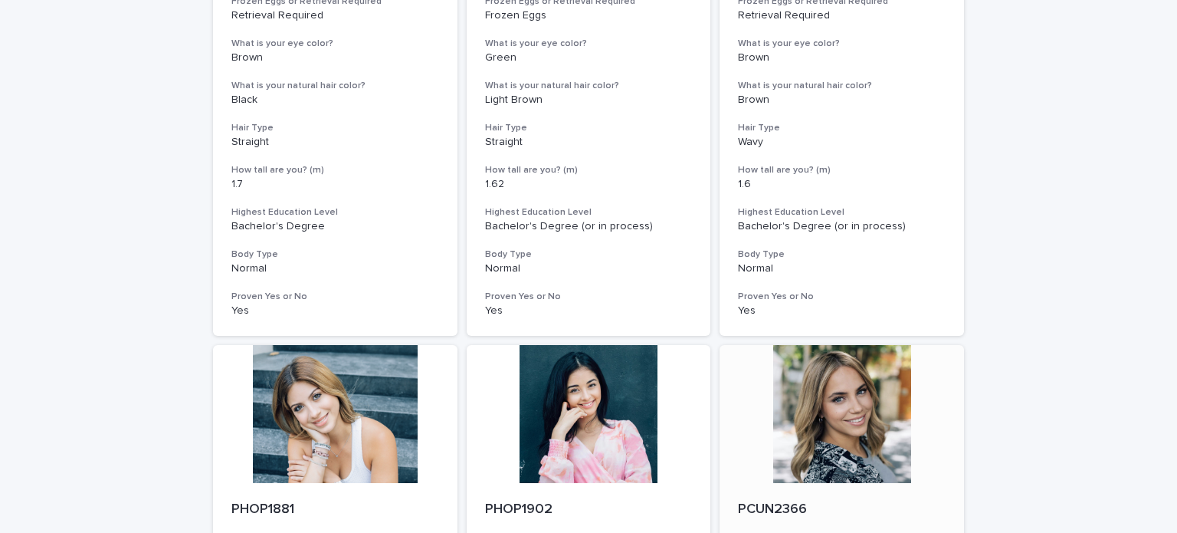
scroll to position [536, 0]
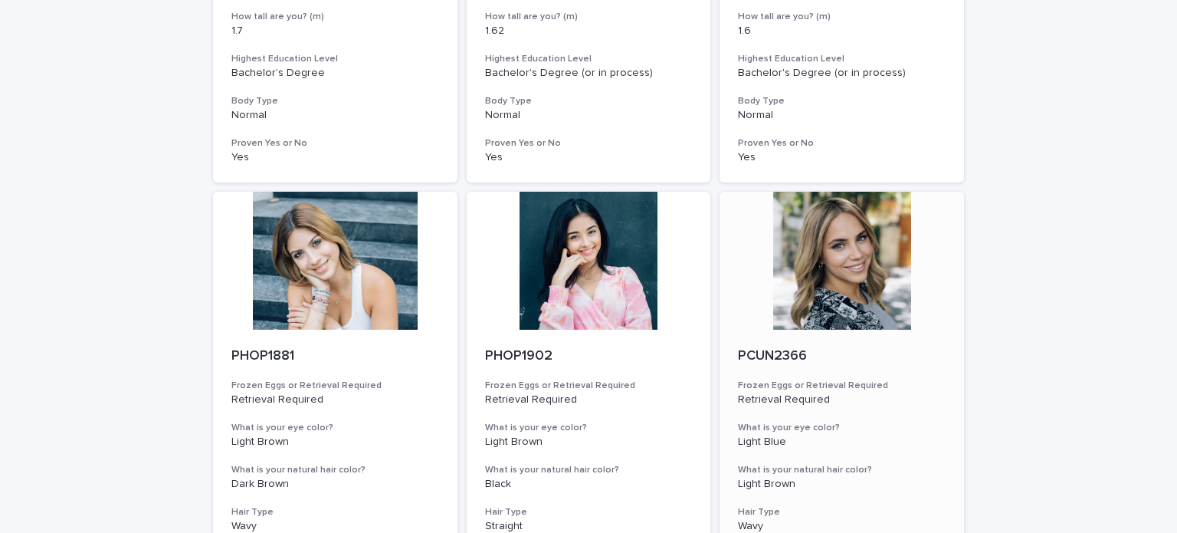
click at [861, 300] on div at bounding box center [842, 261] width 244 height 138
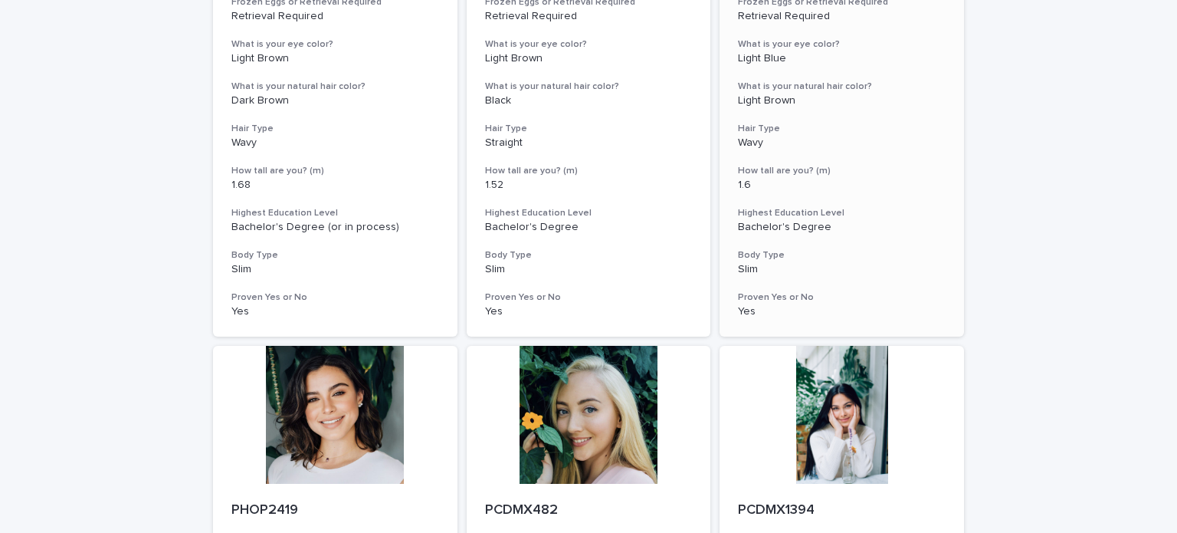
scroll to position [1226, 0]
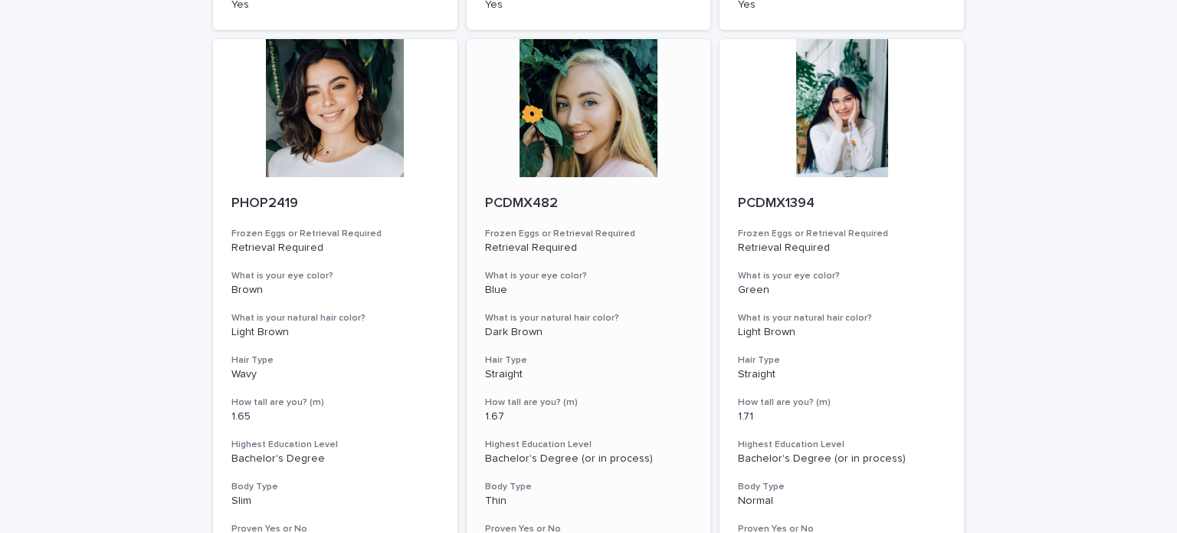
click at [559, 153] on div at bounding box center [589, 108] width 244 height 138
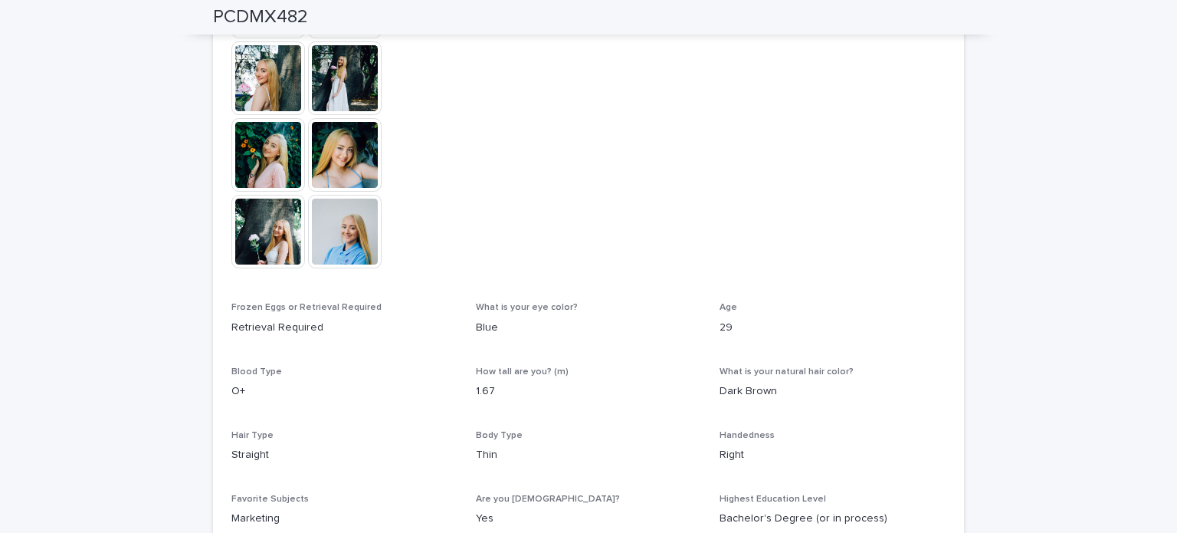
scroll to position [769, 0]
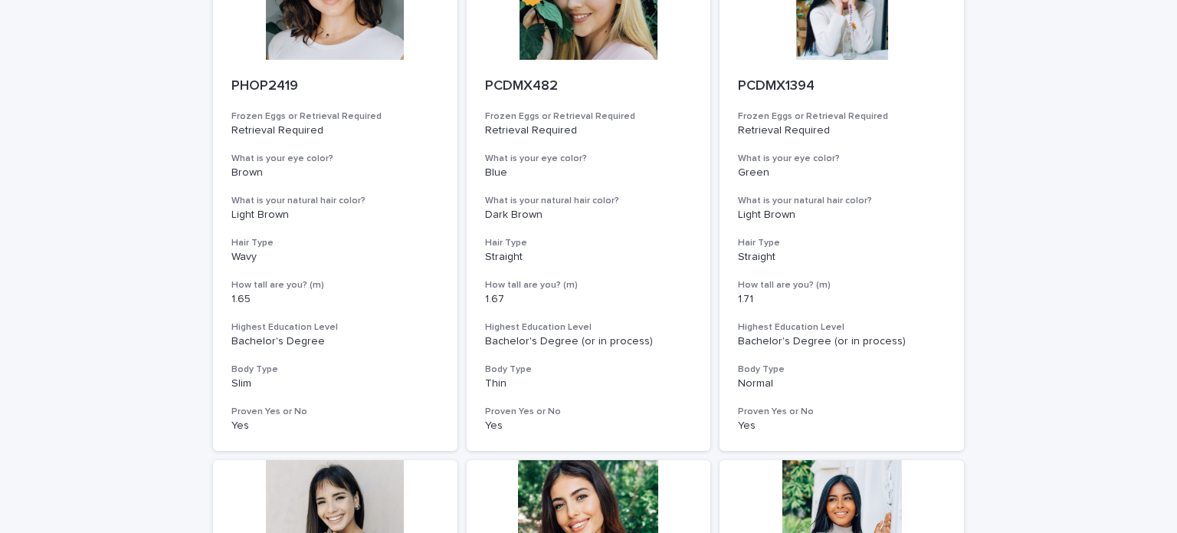
scroll to position [1037, 0]
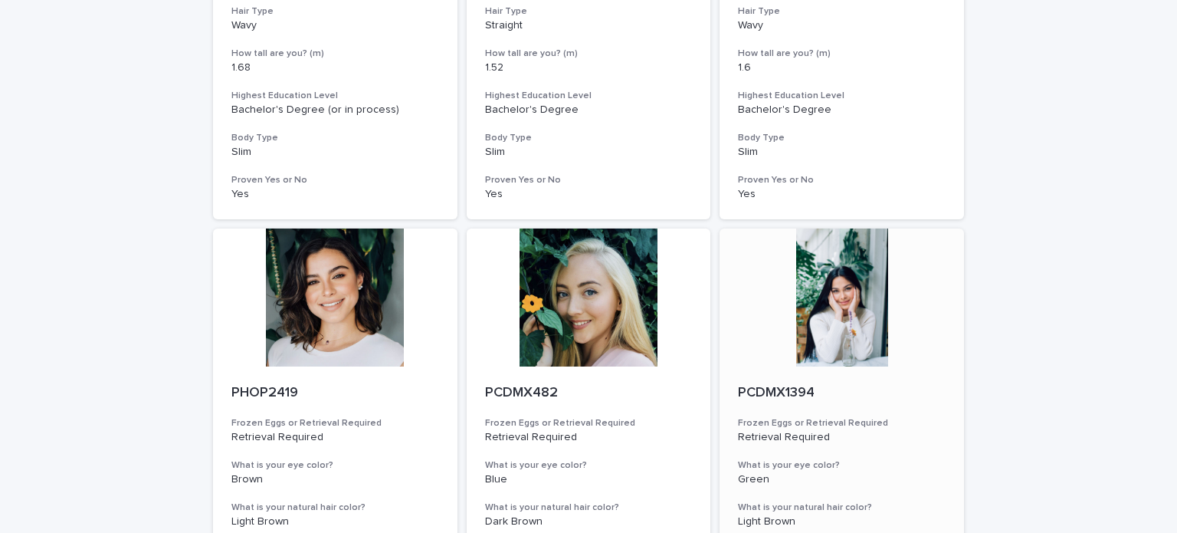
click at [837, 320] on div at bounding box center [842, 297] width 244 height 138
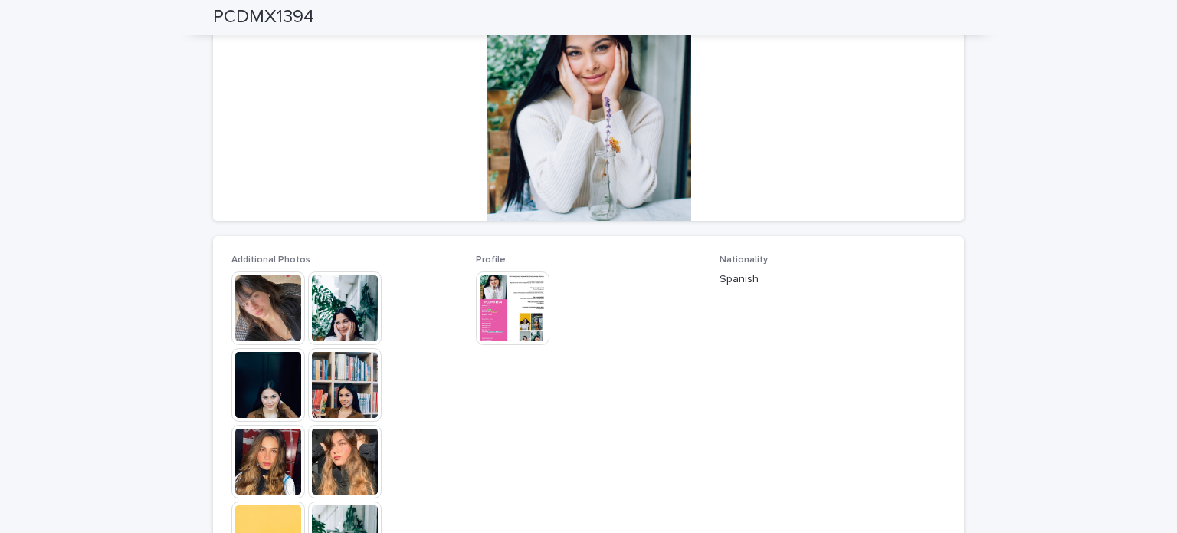
scroll to position [613, 0]
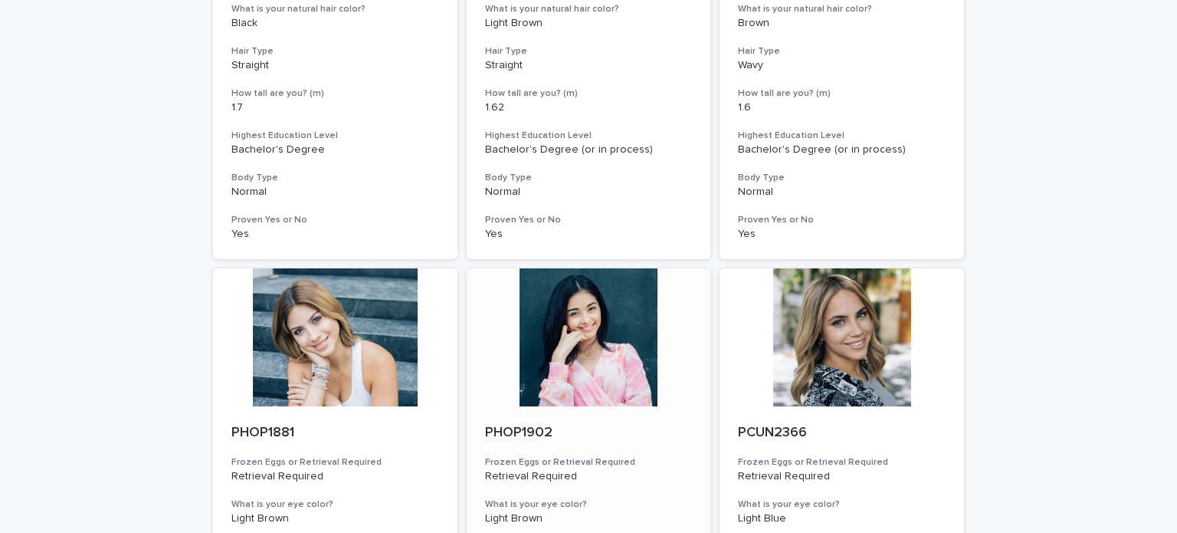
scroll to position [230, 0]
